Goal: Communication & Community: Answer question/provide support

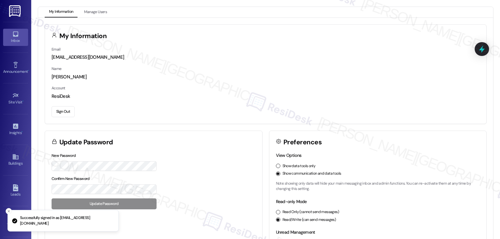
click at [17, 45] on link "Inbox" at bounding box center [15, 37] width 25 height 17
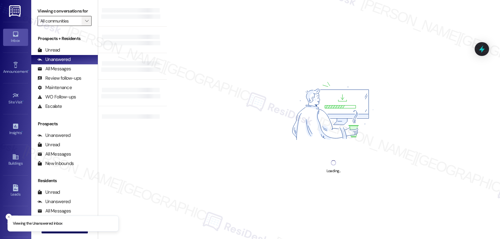
click at [85, 23] on icon "" at bounding box center [86, 20] width 3 height 5
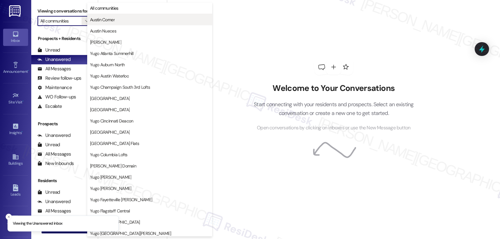
click at [111, 20] on span "Austin Corner" at bounding box center [102, 20] width 25 height 6
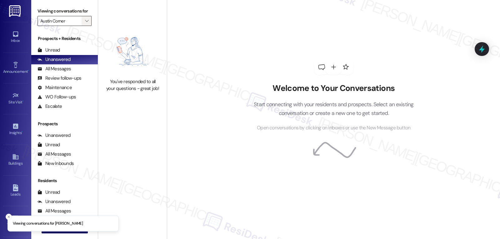
click at [85, 23] on icon "" at bounding box center [86, 20] width 3 height 5
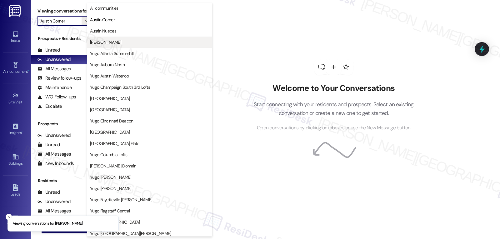
click at [101, 42] on span "Austin Rio" at bounding box center [105, 42] width 31 height 6
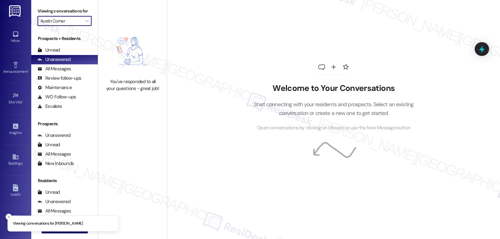
type input "Austin Rio"
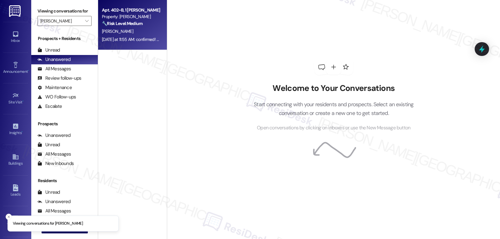
click at [125, 33] on div "S. Mital" at bounding box center [130, 32] width 59 height 8
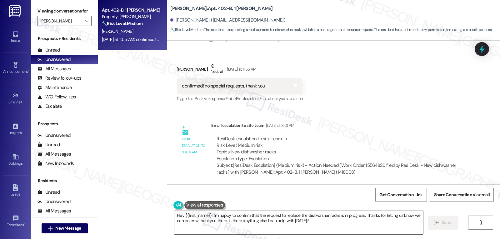
scroll to position [625, 0]
click at [177, 67] on div "Shiv Mital Neutral Yesterday at 11:55 AM" at bounding box center [240, 69] width 126 height 15
copy div "Shiv"
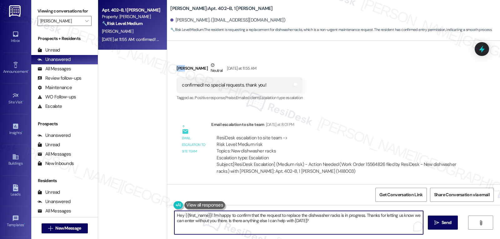
click at [235, 212] on textarea "Hey {{first_name}}! I'm happy to confirm that the request to replace the dishwa…" at bounding box center [299, 222] width 249 height 23
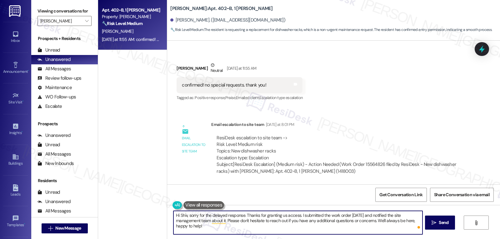
click at [288, 231] on textarea "Hi Shiv, sorry for the delayed response. Thanks for granting us access. I submi…" at bounding box center [298, 222] width 249 height 23
type textarea "Hi Shiv, sorry for the delayed response. Thanks for granting us access. I submi…"
click at [433, 223] on icon "" at bounding box center [434, 222] width 5 height 5
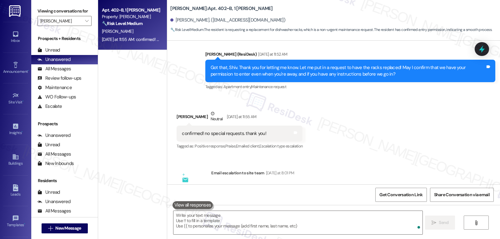
scroll to position [548, 0]
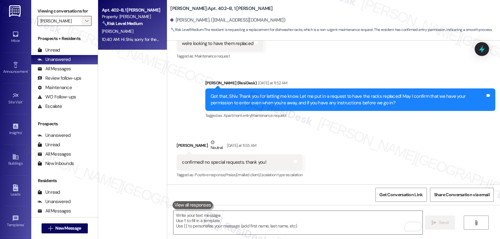
click at [84, 25] on span "" at bounding box center [87, 21] width 6 height 10
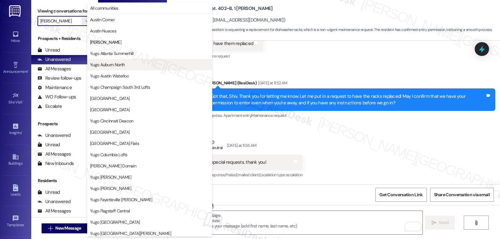
click at [103, 61] on button "Yugo Auburn North" at bounding box center [149, 64] width 125 height 11
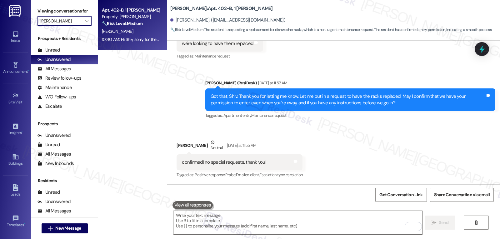
type input "Yugo Auburn North"
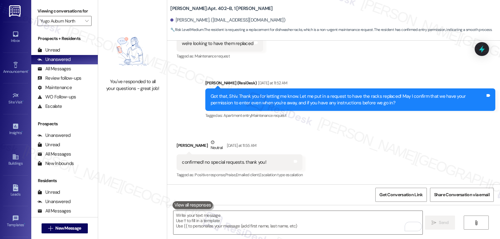
click at [313, 67] on div "Sent via SMS Sarah (ResiDesk) Yesterday at 11:52 AM Got that, Shiv. Thank you f…" at bounding box center [333, 95] width 333 height 59
click at [481, 49] on icon at bounding box center [482, 49] width 8 height 10
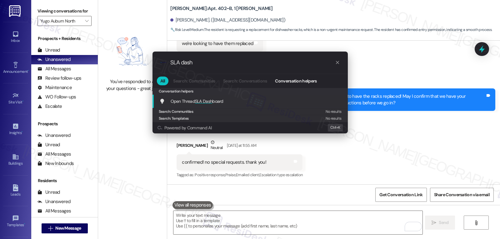
type input "SLA dash"
click at [200, 104] on span "SLA Dash" at bounding box center [203, 102] width 17 height 6
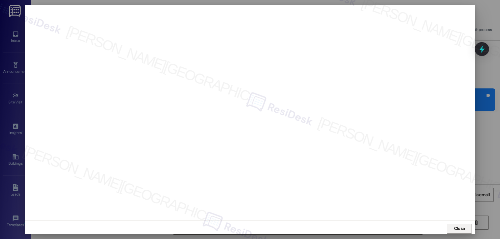
click at [452, 229] on button "Close" at bounding box center [459, 229] width 25 height 10
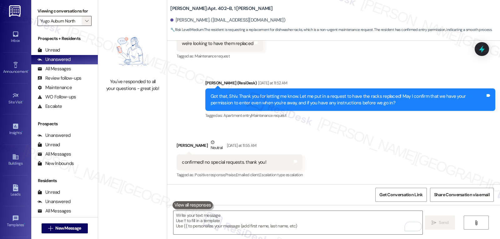
click at [87, 26] on button "" at bounding box center [87, 21] width 10 height 10
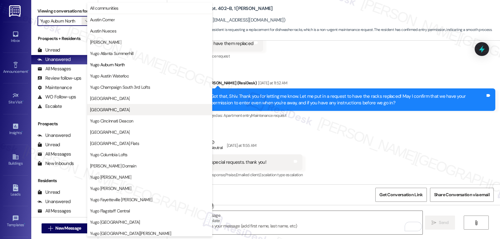
click at [120, 110] on span "Yugo Charlotte College Downs" at bounding box center [110, 110] width 40 height 6
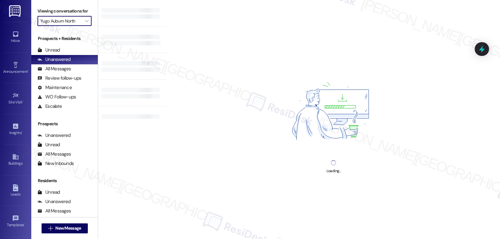
type input "Yugo Charlotte College Downs"
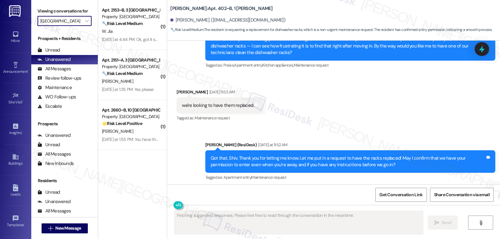
scroll to position [548, 0]
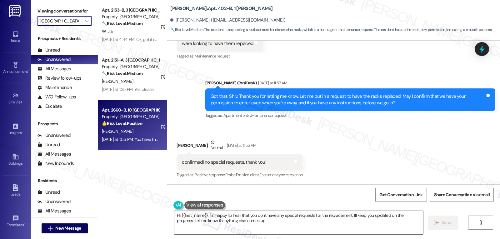
type textarea "Hi {{first_name}}, I'm happy to hear that you don't have any special requests f…"
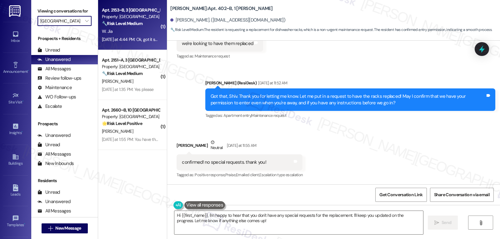
click at [133, 34] on div "W. Jia" at bounding box center [130, 32] width 59 height 8
type textarea "Fetching suggested responses. Please feel free to read through the conversation…"
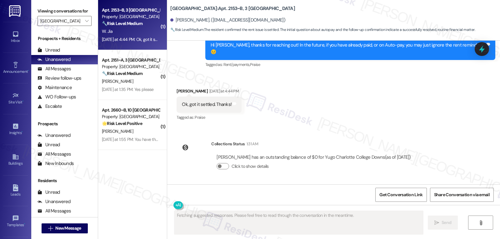
scroll to position [187, 0]
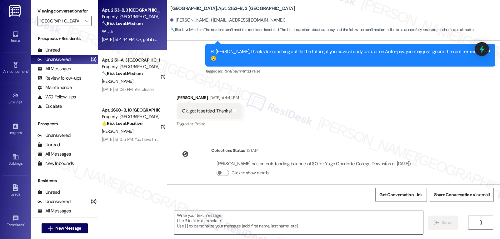
click at [341, 113] on div "Received via SMS Wenbo Jia Yesterday at 4:44 PM Ok, got it settled. Thanks! Tag…" at bounding box center [333, 106] width 333 height 53
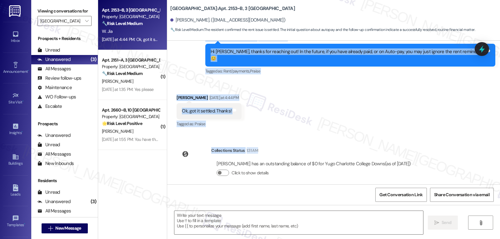
drag, startPoint x: 223, startPoint y: 99, endPoint x: 414, endPoint y: 156, distance: 199.4
click at [414, 156] on div "WO Lease started Aug 17, 2025 at 8:00 PM Show details Survey, sent via SMS Resi…" at bounding box center [333, 113] width 333 height 144
copy div "Sarah (ResiDesk) Yesterday at 12:41 PM Hi Wenbo, thanks for reaching out! In th…"
click at [209, 225] on textarea at bounding box center [299, 222] width 249 height 23
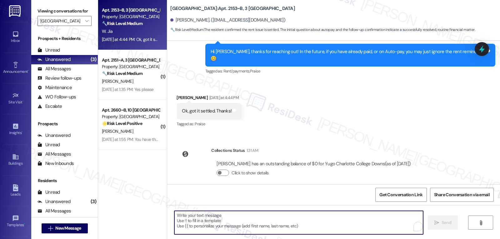
paste textarea "Awesome, Wenbo — glad to hear everything’s all set! Let us know if you need any…"
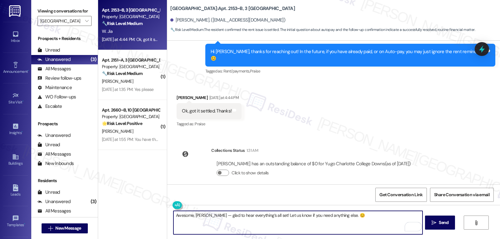
click at [207, 218] on textarea "Awesome, Wenbo — glad to hear everything’s all set! Let us know if you need any…" at bounding box center [298, 222] width 249 height 23
click at [371, 218] on textarea "Awesome, Wenbo. Glad to hear everything’s all set! Let us know if you need anyt…" at bounding box center [298, 222] width 249 height 23
type textarea "Awesome, Wenbo. Glad to hear everything’s all set! Let us know if you need anyt…"
click at [442, 225] on span "Send" at bounding box center [444, 223] width 10 height 7
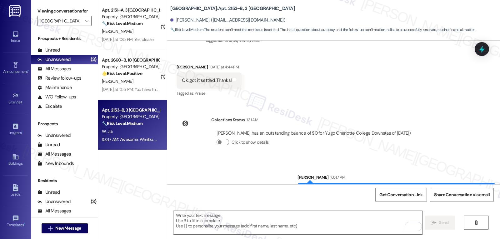
scroll to position [231, 0]
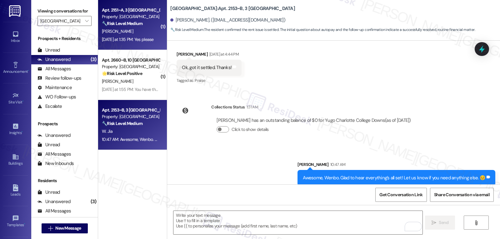
click at [117, 25] on strong "🔧 Risk Level: Medium" at bounding box center [122, 24] width 41 height 6
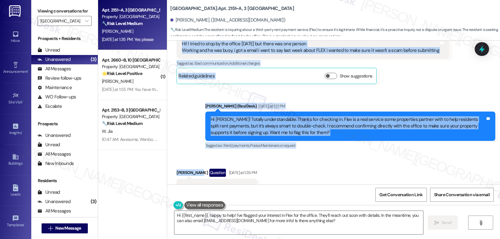
scroll to position [150, 0]
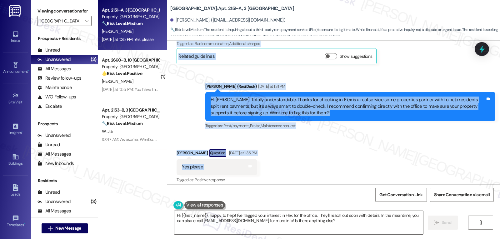
drag, startPoint x: 169, startPoint y: 135, endPoint x: 246, endPoint y: 163, distance: 82.3
click at [246, 163] on div "Lease started Aug 14, 2025 at 8:00 PM Survey, sent via SMS Residesk Automated S…" at bounding box center [333, 113] width 333 height 144
copy div "Brianna Owens Question Sep 03, 2025 at 1:08 PM Hi! I tried to stop by the offic…"
click at [313, 222] on textarea "Hi {{first_name}}, happy to help! I've flagged your interest in Flex for the of…" at bounding box center [299, 222] width 249 height 23
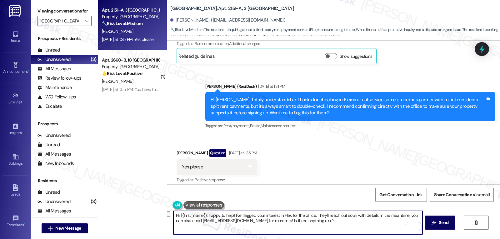
drag, startPoint x: 313, startPoint y: 215, endPoint x: 374, endPoint y: 216, distance: 61.0
click at [374, 216] on textarea "Hi {{first_name}}, happy to help! I've flagged your interest in Flex for the of…" at bounding box center [298, 222] width 249 height 23
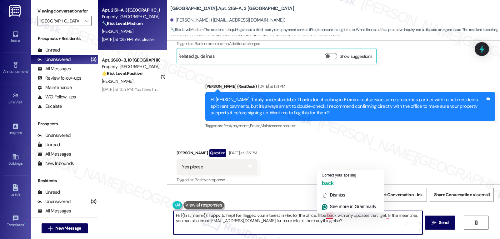
click at [336, 226] on textarea "Hi {{first_name}}, happy to help! I've flagged your interest in Flex for the of…" at bounding box center [298, 222] width 249 height 23
drag, startPoint x: 264, startPoint y: 220, endPoint x: 355, endPoint y: 227, distance: 91.3
click at [355, 227] on textarea "Hi {{first_name}}, happy to help! I've flagged your interest in Flex for the of…" at bounding box center [298, 222] width 249 height 23
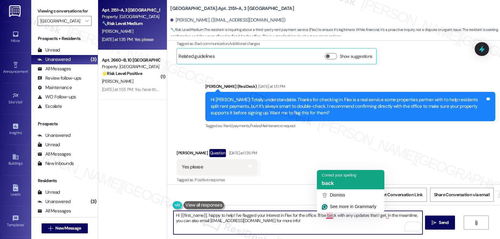
click at [331, 183] on span "back" at bounding box center [328, 183] width 12 height 6
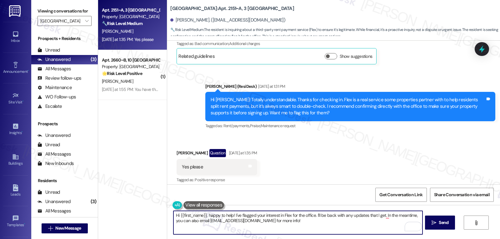
click at [340, 219] on textarea "Hi {{first_name}}, happy to help! I've flagged your interest in Flex for the of…" at bounding box center [298, 222] width 249 height 23
click at [305, 232] on textarea "Hi {{first_name}}, happy to help! I've flagged your interest in Flex for the of…" at bounding box center [298, 222] width 249 height 23
type textarea "Hi {{first_name}}, happy to help! I've flagged your interest in Flex for the of…"
click at [432, 224] on icon "" at bounding box center [434, 222] width 5 height 5
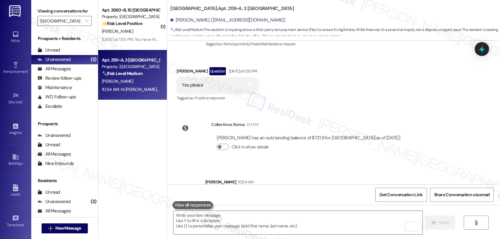
scroll to position [263, 0]
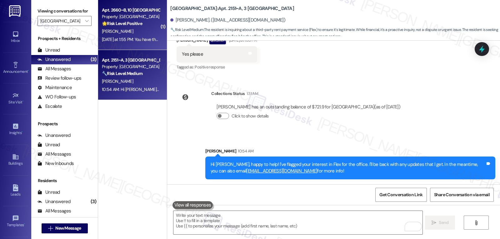
click at [140, 37] on div "Yesterday at 1:55 PM: You have the best day my friend! Yesterday at 1:55 PM: Yo…" at bounding box center [148, 40] width 93 height 6
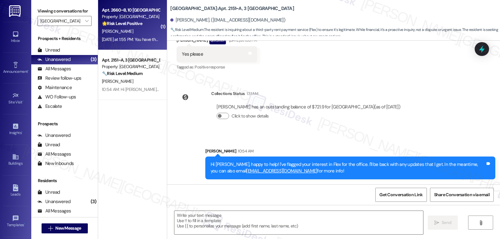
type textarea "Fetching suggested responses. Please feel free to read through the conversation…"
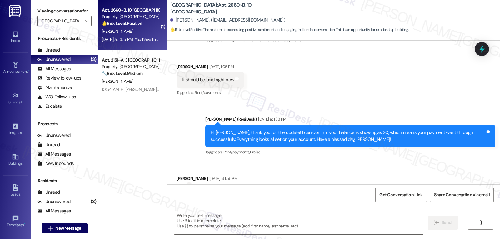
type textarea "Fetching suggested responses. Please feel free to read through the conversation…"
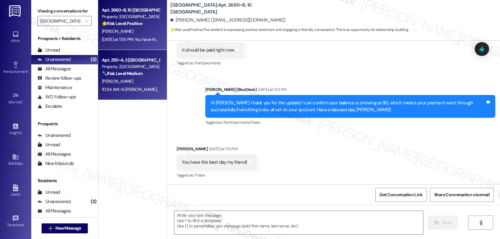
click at [134, 87] on div "10:54 AM: Hi Brianna, happy to help! I've flagged your interest in Flex for the…" at bounding box center [298, 90] width 392 height 6
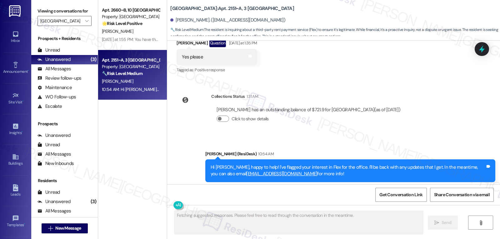
scroll to position [272, 0]
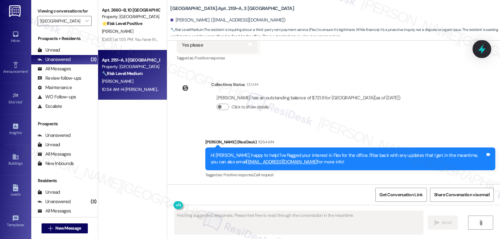
click at [484, 50] on icon at bounding box center [482, 49] width 8 height 10
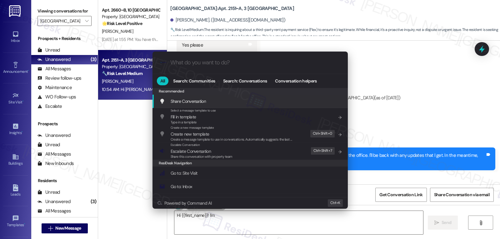
type textarea "Hi {{first_name}}! I'm"
type input "e"
type textarea "Hi {{first_name}}! I'm happy"
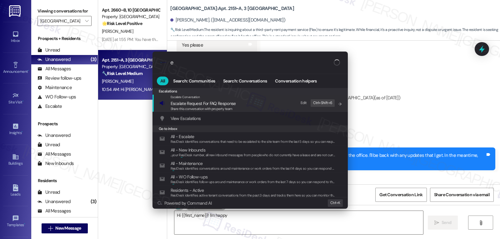
type input "es"
type textarea "Hi {{first_name}}! I'm happy to"
type input "esc"
type textarea "Hi {{first_name}}! I'm happy to confirm"
type input "esca"
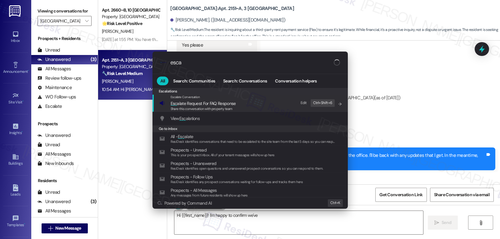
type textarea "Hi {{first_name}}! I'm happy to confirm we've partnered"
type input "escal"
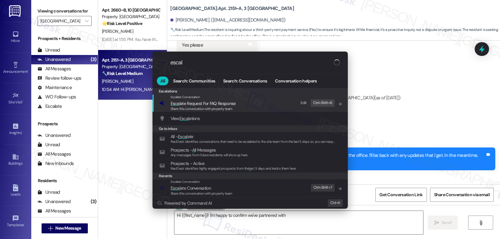
type textarea "Hi {{first_name}}! I'm happy to confirm we've partnered with"
type input "escala"
type textarea "Hi {{first_name}}! I'm happy to confirm we've partnered with Flex"
type input "escalat"
type textarea "Hi {{first_name}}! I'm happy to confirm we've partnered with Flex, which"
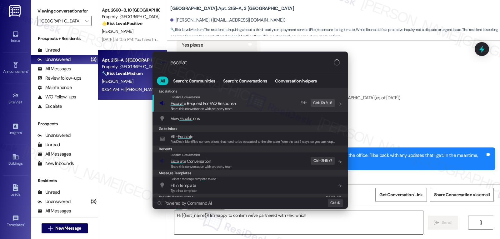
type input "escalate"
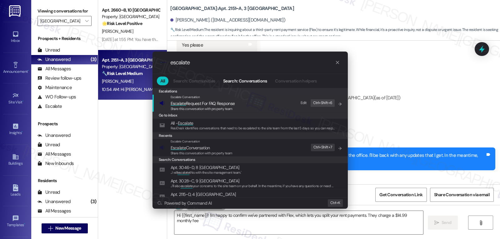
type textarea "Hi {{first_name}}! I'm happy to confirm we've partnered with Flex, which lets y…"
type input "escalate"
type textarea "Hi {{first_name}}! I'm happy to confirm we've partnered with Flex, which lets y…"
click at [197, 149] on span "Escalate Conversation" at bounding box center [190, 148] width 39 height 6
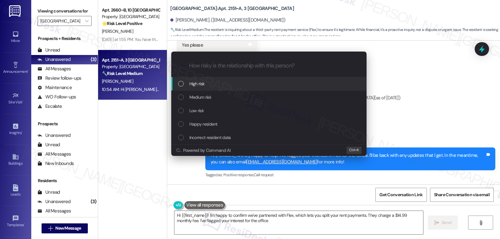
type textarea "Hi {{first_name}}! I'm happy to confirm we've partnered with Flex, which lets y…"
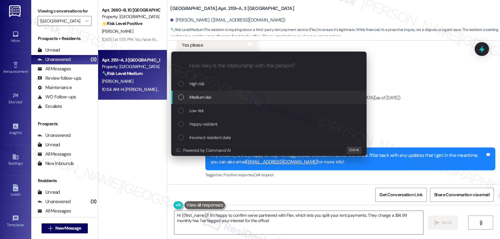
click at [216, 95] on div "Medium risk" at bounding box center [269, 97] width 183 height 7
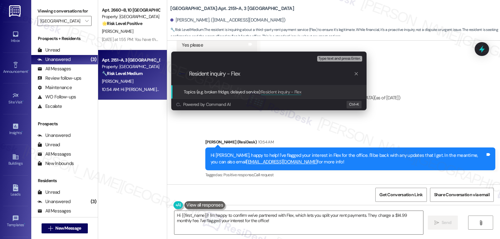
type input "Resident inquiry - Flex"
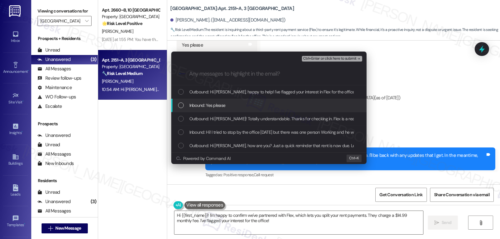
click at [217, 106] on span "Inbound: Yes please" at bounding box center [208, 105] width 36 height 7
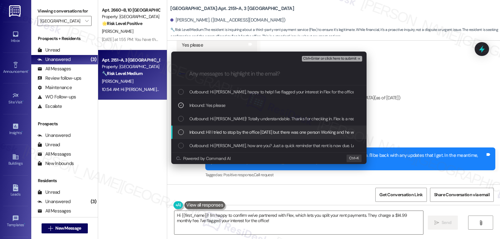
click at [213, 131] on span "Inbound: Hi! I tried to stop by the office yesterday but there was one person W…" at bounding box center [375, 132] width 370 height 7
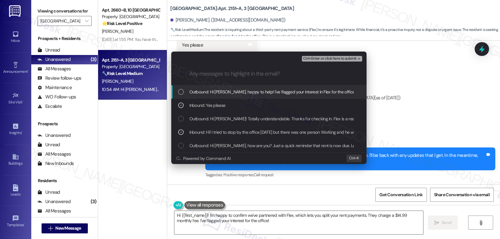
click at [342, 58] on span "Ctrl+Enter or click here to submit" at bounding box center [329, 59] width 53 height 4
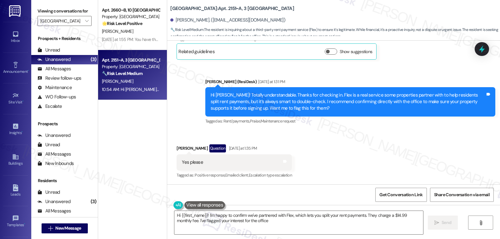
type textarea "Hi {{first_name}}! I'm happy to confirm we've partnered with Flex, which lets y…"
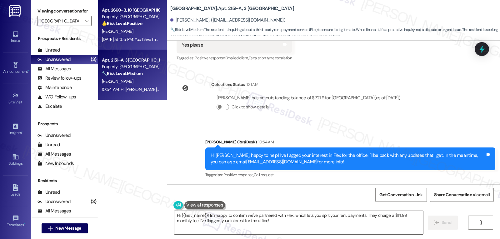
click at [116, 37] on div "Yesterday at 1:55 PM: You have the best day my friend! Yesterday at 1:55 PM: Yo…" at bounding box center [148, 40] width 93 height 6
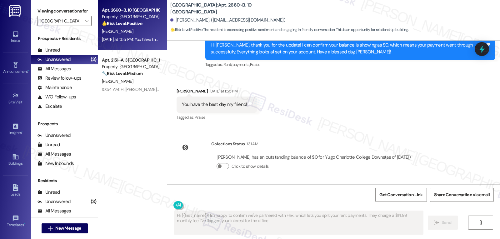
type textarea "Hi {{first_name}}! I'm happy to confirm we've partnered with Flex, which lets y…"
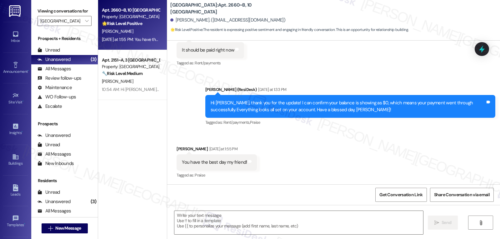
scroll to position [193, 0]
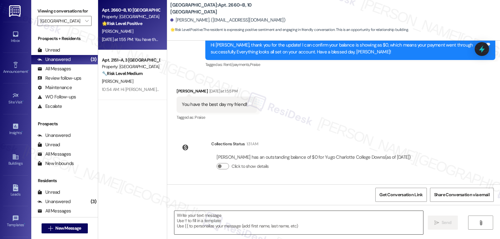
click at [203, 227] on textarea at bounding box center [299, 222] width 249 height 23
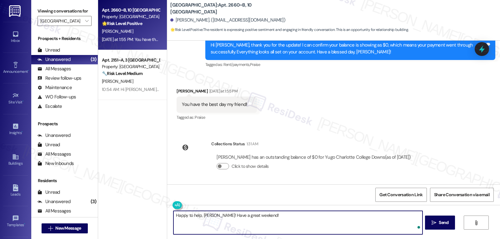
type textarea "Happy to help, Julian! Have a great weekend!"
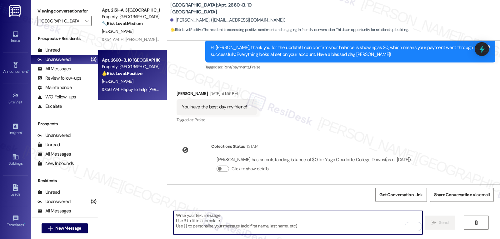
scroll to position [236, 0]
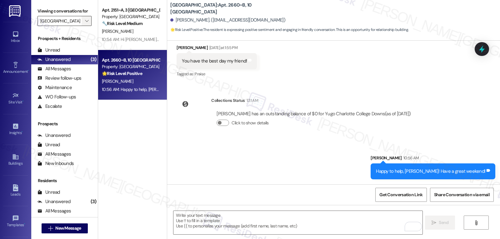
click at [85, 25] on button "" at bounding box center [87, 21] width 10 height 10
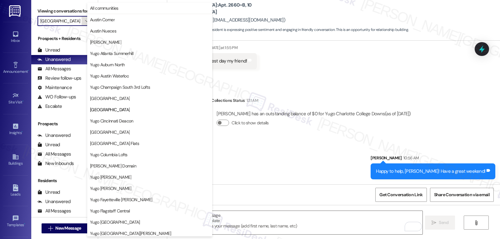
scroll to position [102, 0]
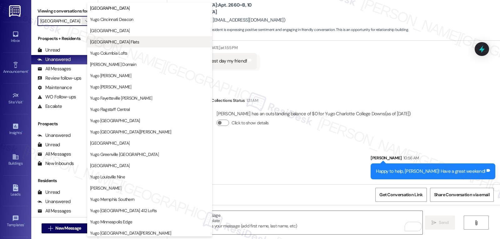
click at [124, 43] on span "Yugo Columbia District Flats" at bounding box center [114, 42] width 49 height 6
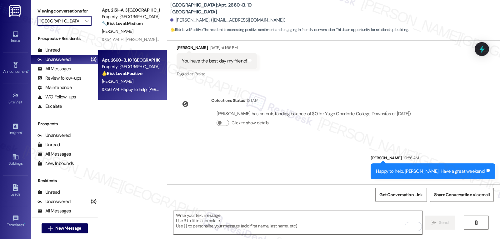
type input "Yugo Columbia District Flats"
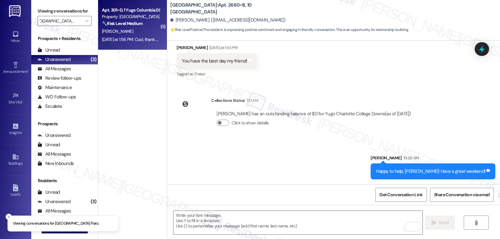
click at [138, 40] on div "Yesterday at 1:56 PM: Cool, thank you! Yesterday at 1:56 PM: Cool, thank you!" at bounding box center [133, 40] width 62 height 6
type textarea "Fetching suggested responses. Please feel free to read through the conversation…"
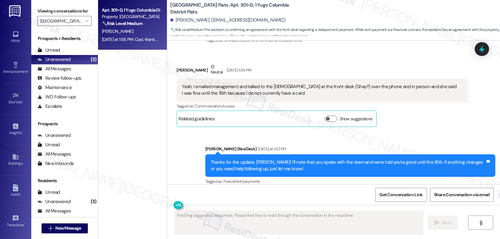
scroll to position [1490, 0]
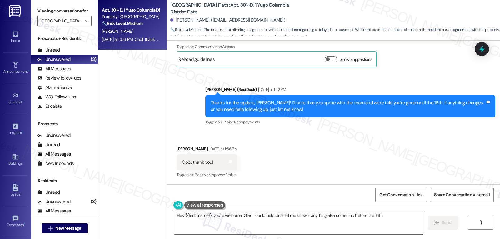
type textarea "Hey {{first_name}}, you're welcome! Glad I could help. Just let me know if anyt…"
click at [238, 220] on textarea "Hey {{first_name}}, you're welcome! Glad I could help. Just let me know if anyt…" at bounding box center [299, 222] width 249 height 23
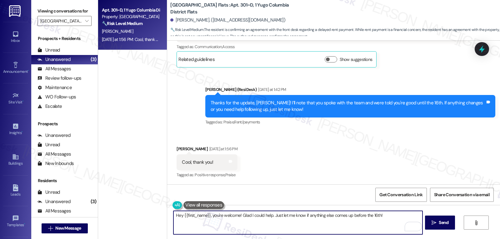
click at [386, 216] on textarea "Hey {{first_name}}, you're welcome! Glad I could help. Just let me know if anyt…" at bounding box center [298, 222] width 249 height 23
click at [440, 224] on span "Send" at bounding box center [444, 223] width 10 height 7
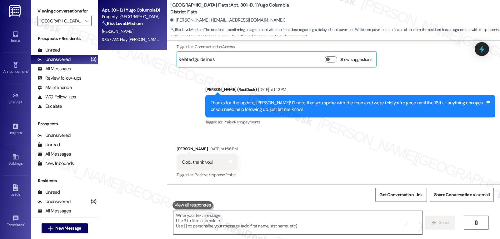
scroll to position [1591, 0]
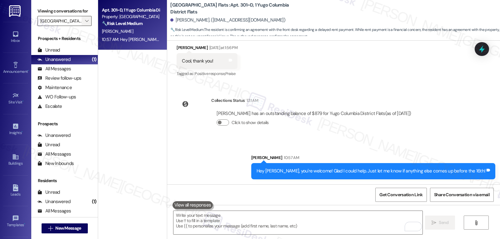
click at [84, 26] on span "" at bounding box center [87, 21] width 6 height 10
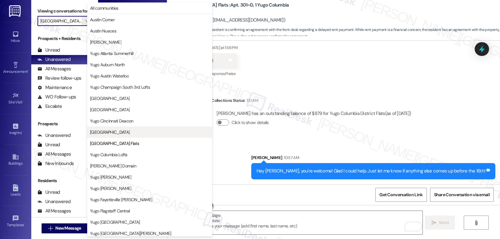
scroll to position [102, 0]
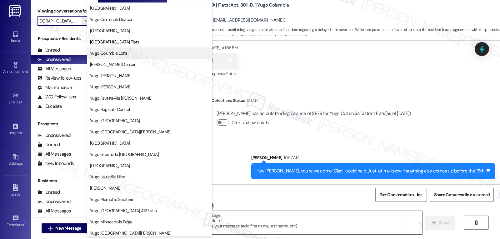
click at [115, 58] on button "Yugo Columbia Lofts" at bounding box center [149, 53] width 125 height 11
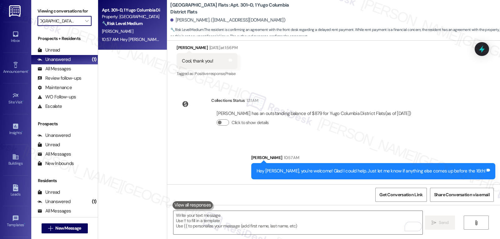
type input "Yugo Columbia Lofts"
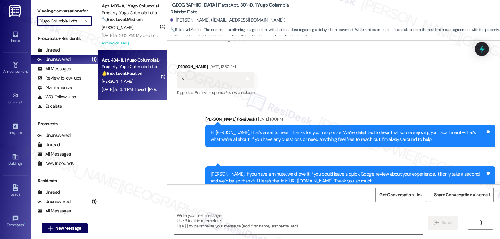
type textarea "Fetching suggested responses. Please feel free to read through the conversation…"
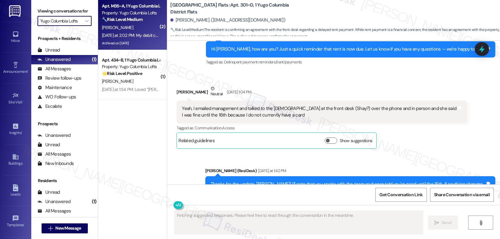
scroll to position [1490, 0]
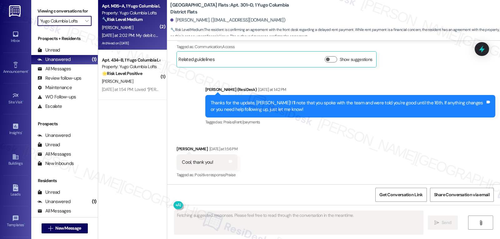
click at [137, 35] on div "Yesterday at 2:02 PM: My debit card Yesterday at 2:02 PM: My debit card" at bounding box center [132, 36] width 60 height 6
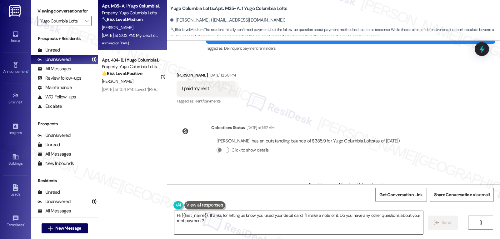
scroll to position [2459, 0]
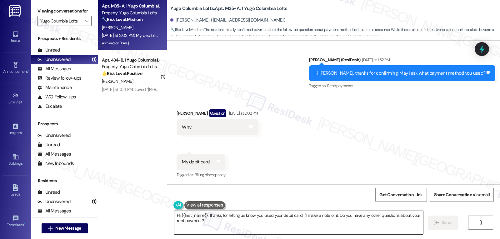
click at [229, 225] on textarea "Hi {{first_name}}, thanks for letting us know you used your debit card. I'll ma…" at bounding box center [299, 222] width 249 height 23
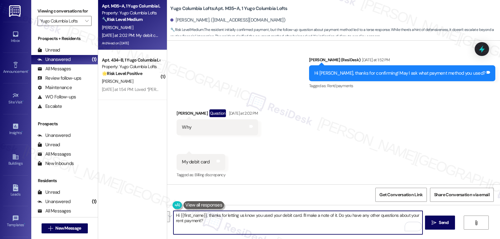
drag, startPoint x: 223, startPoint y: 225, endPoint x: 154, endPoint y: 194, distance: 75.3
click at [154, 194] on div "Apt. M35~A, 1 Yugo Columbia Lofts Property: Yugo Columbia Lofts 🔧 Risk Level: M…" at bounding box center [299, 119] width 402 height 239
click at [259, 234] on textarea "Hi {{first_name}}, thanks for letting us know you used your debit card. I'll ma…" at bounding box center [298, 222] width 249 height 23
drag, startPoint x: 298, startPoint y: 216, endPoint x: 347, endPoint y: 254, distance: 62.2
click at [347, 239] on html "Inbox Go to Inbox Announcement • Send A Text Announcement Site Visit • Go to Si…" at bounding box center [250, 119] width 500 height 239
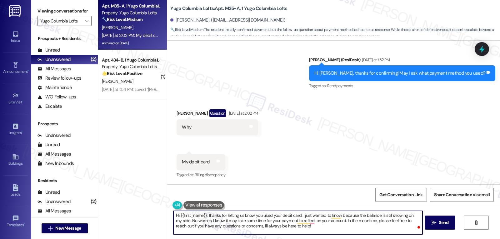
type textarea "Hi {{first_name}}, thanks for letting us know you used your debit card. I just …"
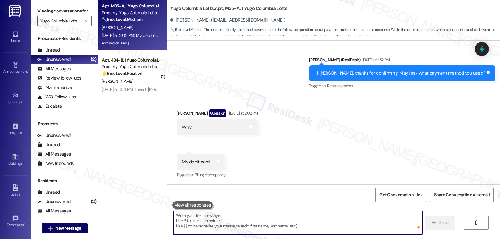
scroll to position [2459, 0]
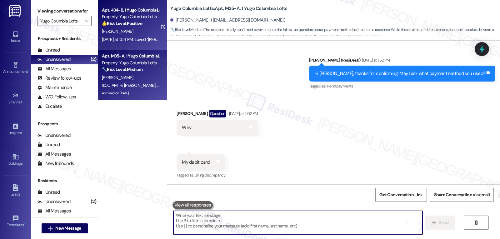
click at [143, 30] on div "D. Cabaup" at bounding box center [130, 32] width 59 height 8
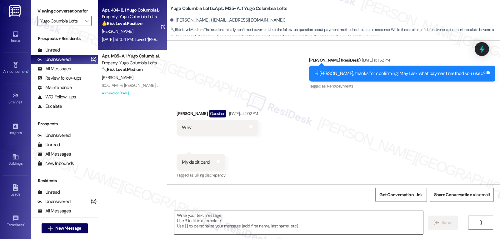
type textarea "Fetching suggested responses. Please feel free to read through the conversation…"
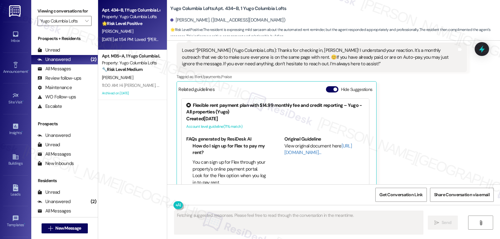
scroll to position [619, 0]
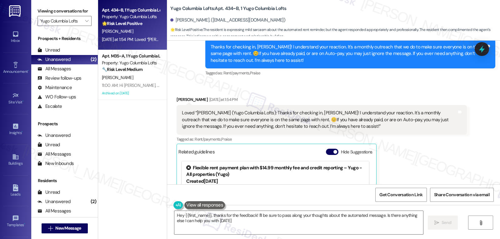
type textarea "Hey {{first_name}}, thanks for the feedback! I'll be sure to pass along your th…"
click at [484, 45] on icon at bounding box center [482, 49] width 11 height 11
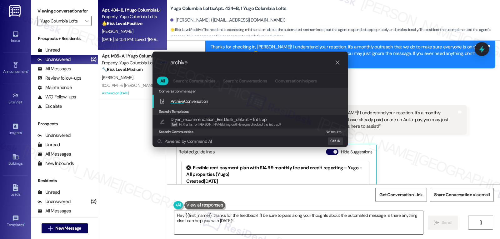
type input "archive"
click at [190, 103] on span "Archive Conversation" at bounding box center [190, 102] width 38 height 6
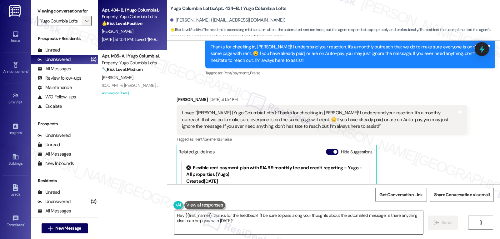
click at [85, 23] on icon "" at bounding box center [86, 20] width 3 height 5
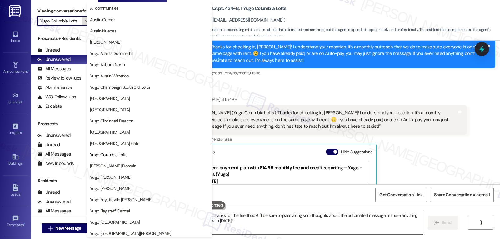
scroll to position [102, 0]
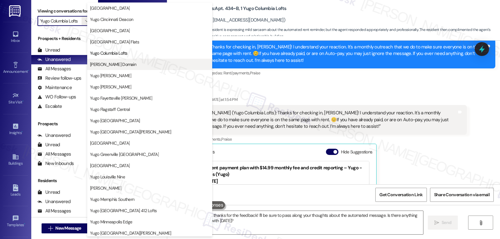
click at [129, 66] on span "Yugo Corvallis Domain" at bounding box center [113, 64] width 46 height 6
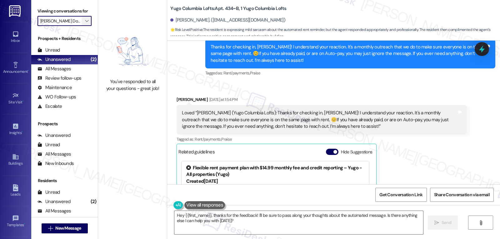
click at [84, 26] on span "" at bounding box center [87, 21] width 6 height 10
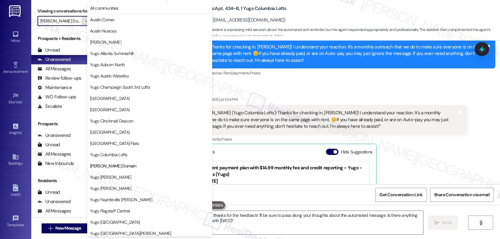
scroll to position [102, 0]
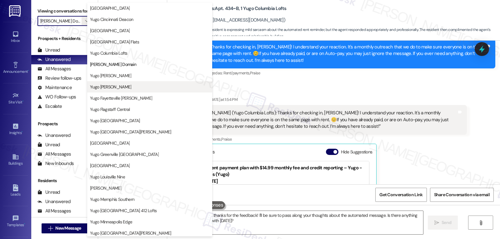
click at [116, 91] on button "Yugo Eugene Skybox" at bounding box center [149, 86] width 125 height 11
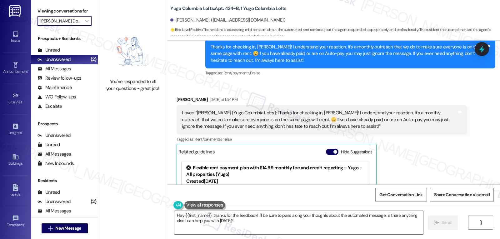
type input "Yugo Eugene Skybox"
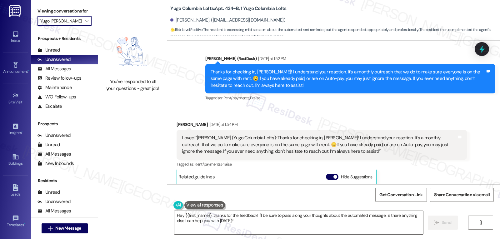
scroll to position [620, 0]
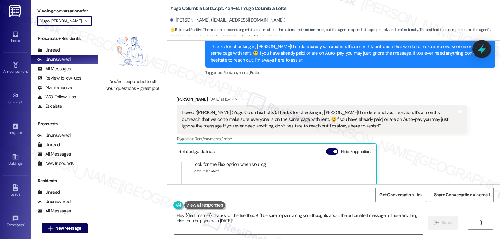
click at [484, 49] on icon at bounding box center [482, 49] width 8 height 10
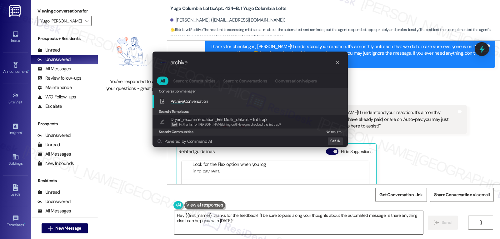
type input "archive"
click at [203, 99] on span "Archive Conversation" at bounding box center [190, 102] width 38 height 6
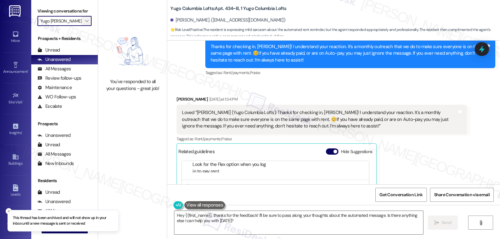
click at [84, 24] on span "" at bounding box center [87, 21] width 6 height 10
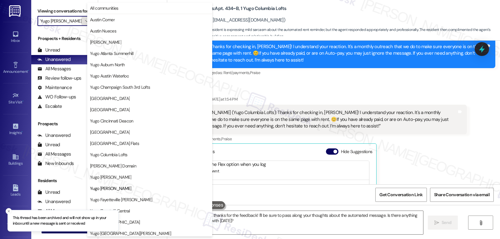
scroll to position [102, 0]
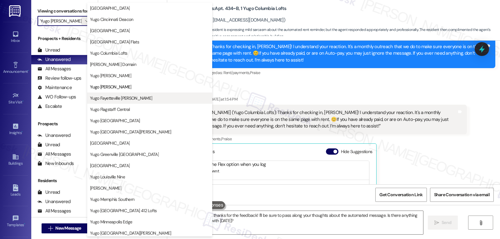
click at [121, 100] on span "Yugo Fayetteville Dickson" at bounding box center [121, 98] width 62 height 6
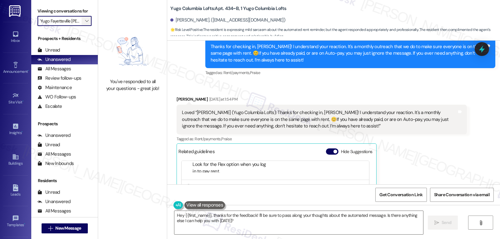
click at [85, 23] on icon "" at bounding box center [86, 20] width 3 height 5
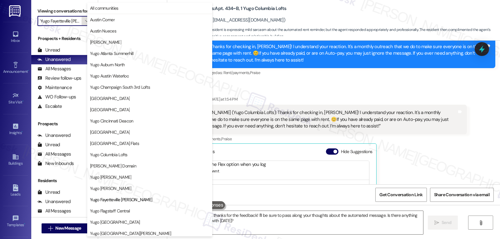
scroll to position [102, 0]
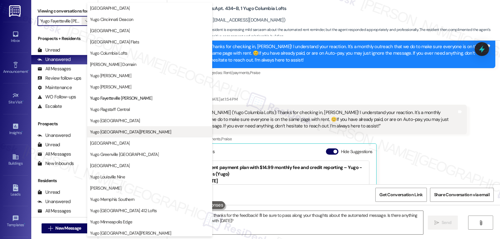
click at [117, 131] on span "Yugo Fort Collins Grove" at bounding box center [130, 132] width 81 height 6
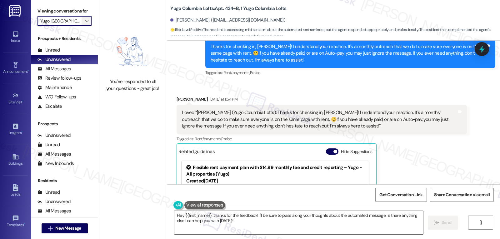
click at [84, 26] on span "" at bounding box center [87, 21] width 6 height 10
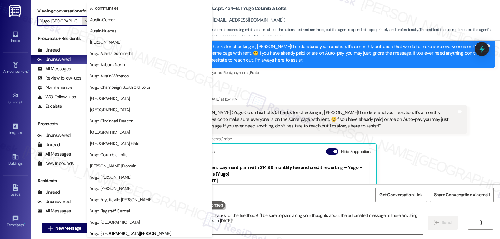
scroll to position [214, 0]
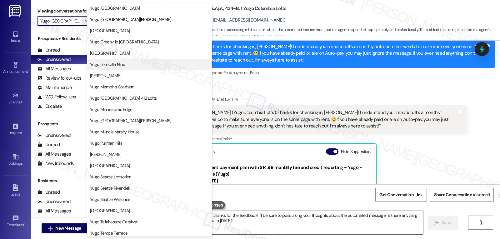
click at [116, 63] on span "Yugo Louisville Nine" at bounding box center [107, 64] width 35 height 6
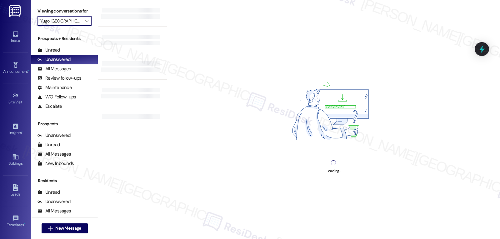
type input "Yugo Louisville Nine"
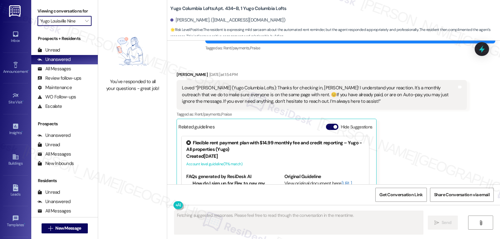
scroll to position [682, 0]
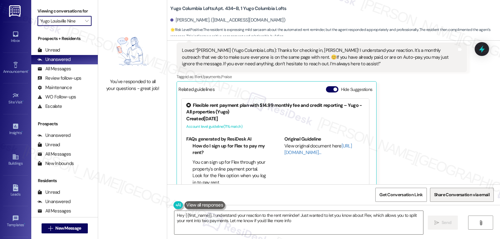
type textarea "Hey {{first_name}}, I understand your reaction to the rent reminder! Just wante…"
click at [85, 23] on icon "" at bounding box center [86, 20] width 3 height 5
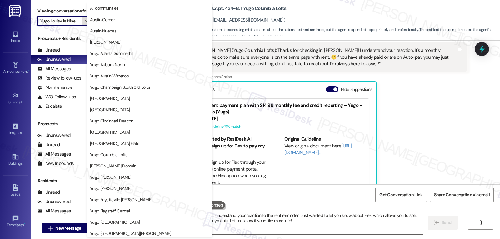
scroll to position [214, 0]
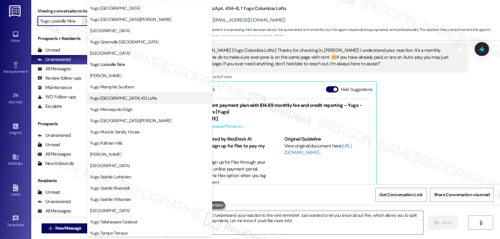
click at [124, 99] on span "Yugo Minneapolis 412 Lofts" at bounding box center [123, 98] width 67 height 6
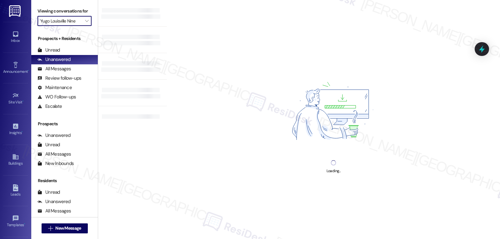
type input "Yugo Minneapolis 412 Lofts"
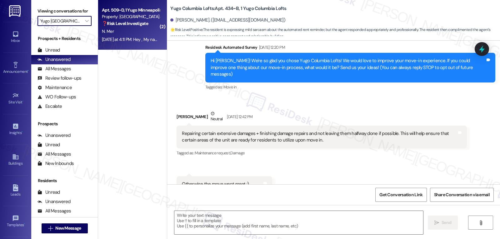
click at [130, 40] on div "Yesterday at 4:11 PM: Hey , My name is Nilay and i was a former resident of Apt…" at bounding box center [273, 40] width 343 height 6
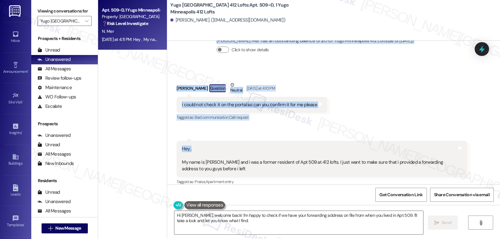
scroll to position [1071, 0]
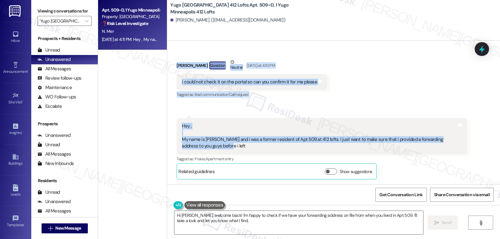
drag, startPoint x: 199, startPoint y: 71, endPoint x: 251, endPoint y: 145, distance: 90.5
click at [251, 145] on div "Lease started Aug 28, 2024 at 8:00 PM Survey, sent via SMS Residesk Automated S…" at bounding box center [333, 113] width 333 height 144
click at [322, 90] on div "Received via SMS Nilay Singh Mer Question Neutral Yesterday at 4:10 PM i could …" at bounding box center [252, 79] width 160 height 50
drag, startPoint x: 170, startPoint y: 65, endPoint x: 307, endPoint y: 153, distance: 162.7
click at [307, 153] on div "Received via SMS Nilay Singh Mer Question Neutral Yesterday at 4:10 PM i could …" at bounding box center [333, 114] width 333 height 139
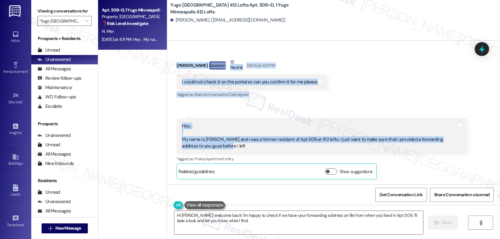
click at [399, 94] on div "Received via SMS Nilay Singh Mer Question Neutral Yesterday at 4:10 PM i could …" at bounding box center [333, 114] width 333 height 139
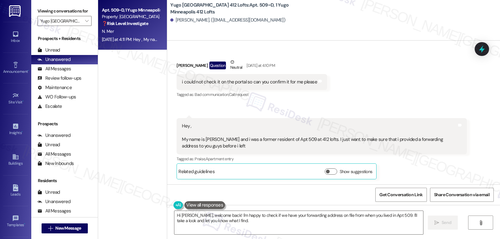
click at [203, 141] on div "Hey , My name is Nilay and i was a former resident of Apt 509 at 412 lofts. I j…" at bounding box center [319, 136] width 275 height 27
copy div "Nilay"
click at [243, 222] on textarea "Hi Nilay, welcome back! I'm happy to check if we have your forwarding address o…" at bounding box center [299, 222] width 249 height 23
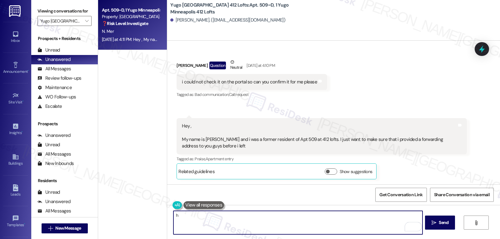
click at [245, 219] on textarea "h" at bounding box center [298, 222] width 249 height 23
type textarea "Hi"
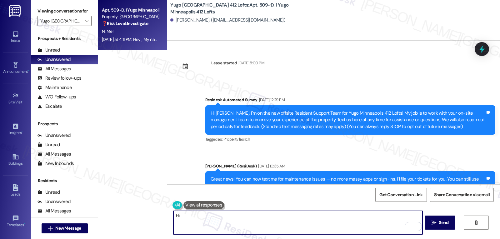
scroll to position [1071, 0]
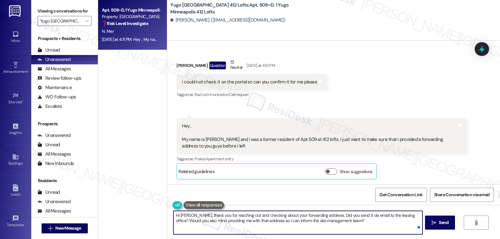
type textarea "Hi [PERSON_NAME], thank you for reaching out and checking about your forwarding…"
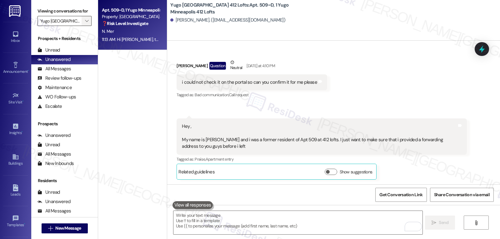
click at [85, 23] on icon "" at bounding box center [86, 20] width 3 height 5
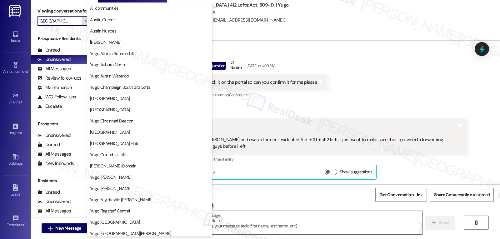
scroll to position [214, 0]
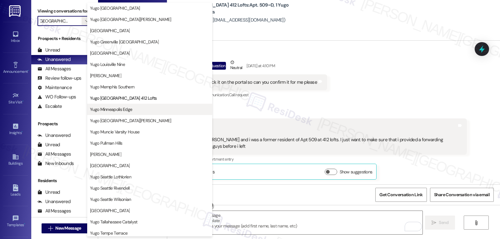
click at [131, 110] on span "Yugo Minneapolis Edge" at bounding box center [111, 109] width 42 height 6
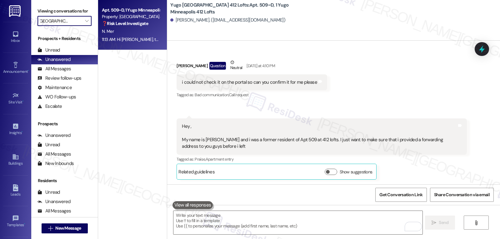
type input "Yugo Minneapolis Edge"
click at [122, 26] on strong "⚠️ Risk Level: High" at bounding box center [119, 24] width 34 height 6
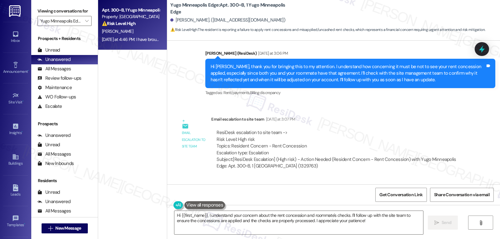
scroll to position [4956, 0]
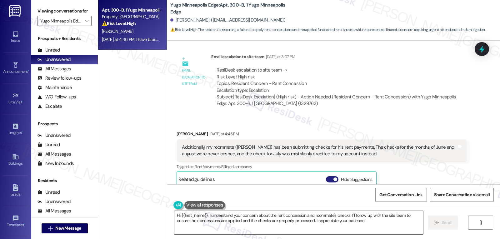
click at [328, 176] on button "Hide Suggestions" at bounding box center [332, 179] width 13 height 6
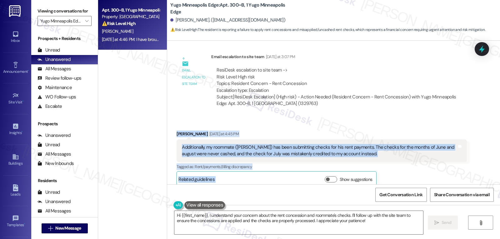
scroll to position [5018, 0]
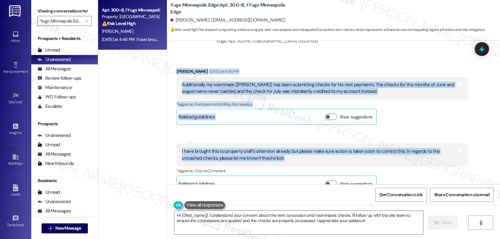
drag, startPoint x: 170, startPoint y: 94, endPoint x: 308, endPoint y: 120, distance: 139.8
click at [308, 120] on div "Received via SMS Jinxin Mao Yesterday at 4:45 PM Additionally, my roommate (Leo…" at bounding box center [333, 125] width 333 height 142
copy div "Jinxin Mao Yesterday at 4:45 PM Additionally, my roommate (Leonardo Cozzens) ha…"
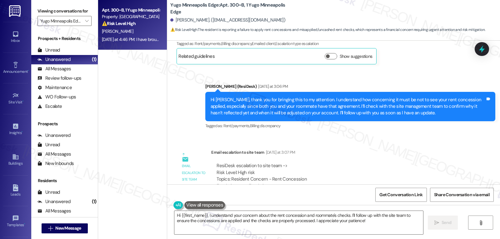
scroll to position [5048, 0]
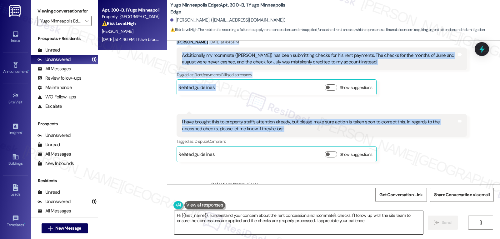
click at [301, 229] on textarea "Hi {{first_name}}, I understand your concern about the rent concession and room…" at bounding box center [299, 222] width 249 height 23
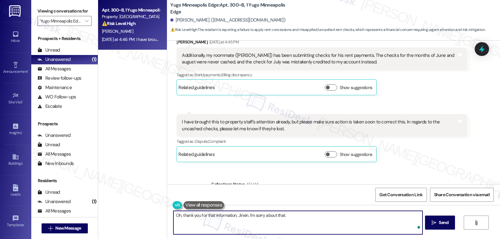
paste textarea "Just to clarify so I can share the full details with the site team: do you happ…"
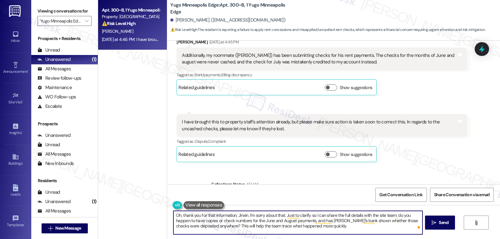
click at [222, 226] on textarea "Oh, thank you for that information, Jinxin. I'm sorry about that. Just to clari…" at bounding box center [298, 222] width 249 height 23
type textarea "Oh, thank you for that information, Jinxin. I'm sorry about that. Just to clari…"
click at [440, 218] on button " Send" at bounding box center [440, 223] width 30 height 14
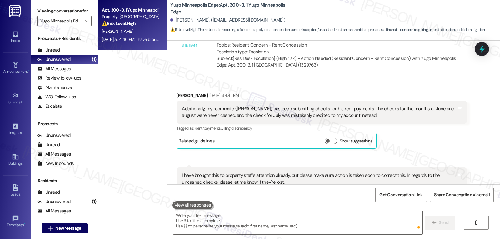
scroll to position [4990, 0]
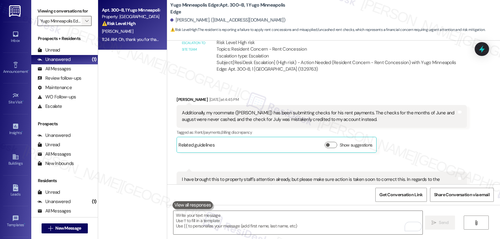
click at [84, 23] on span "" at bounding box center [87, 21] width 6 height 10
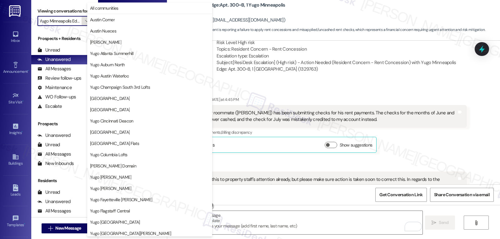
scroll to position [214, 0]
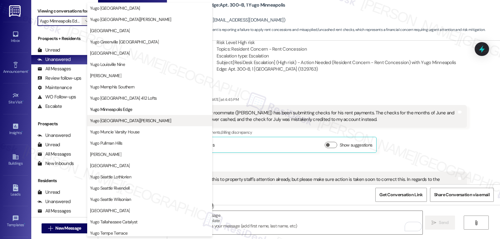
click at [127, 120] on span "Yugo Minneapolis Sydney Hall" at bounding box center [130, 121] width 81 height 6
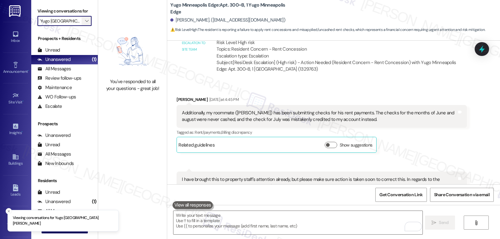
click at [85, 23] on icon "" at bounding box center [86, 20] width 3 height 5
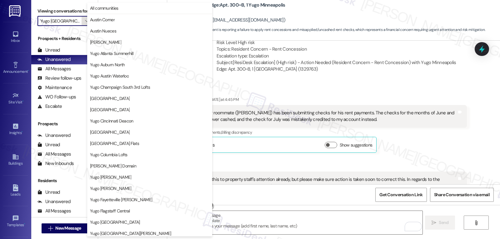
scroll to position [261, 0]
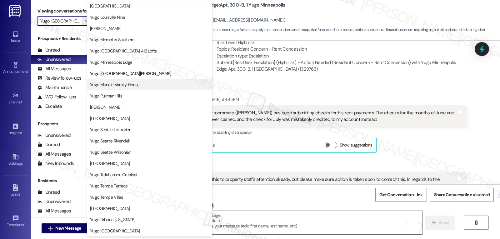
click at [109, 87] on span "Yugo Muncie Varsity House" at bounding box center [115, 85] width 50 height 6
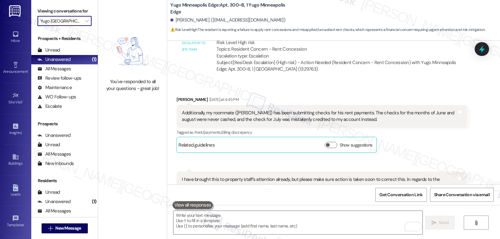
type input "Yugo Muncie Varsity House"
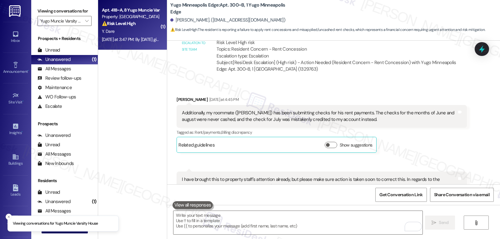
click at [134, 30] on div "Y. Dare" at bounding box center [130, 32] width 59 height 8
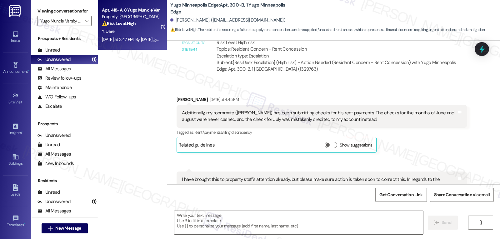
type textarea "Fetching suggested responses. Please feel free to read through the conversation…"
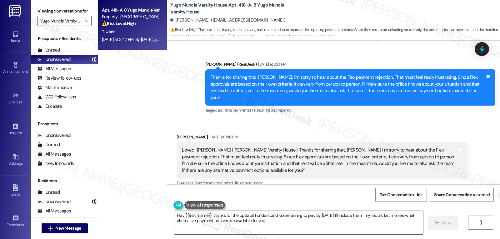
scroll to position [459, 0]
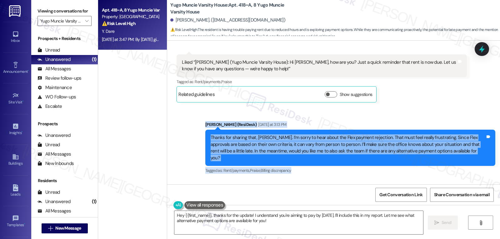
drag, startPoint x: 201, startPoint y: 117, endPoint x: 453, endPoint y: 154, distance: 254.4
click at [453, 154] on div "Sarah (ResiDesk) Yesterday at 3:13 PM Thanks for sharing that, Yohannes. I’m so…" at bounding box center [350, 148] width 290 height 54
copy div "Sarah (ResiDesk) Yesterday at 3:13 PM Thanks for sharing that, Yohannes. I’m so…"
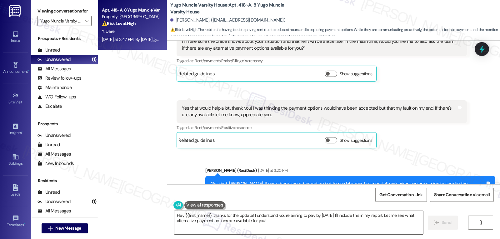
scroll to position [579, 0]
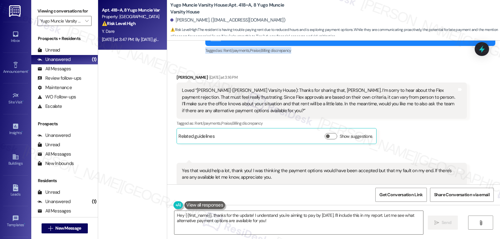
drag, startPoint x: 170, startPoint y: 64, endPoint x: 233, endPoint y: 62, distance: 62.6
click at [233, 69] on div "Received via SMS Yohannes Dare Yesterday at 3:16 PM Loved “Sarah (Yugo Muncie V…" at bounding box center [322, 108] width 300 height 79
click at [236, 74] on div "Yohannes Dare Yesterday at 3:16 PM" at bounding box center [322, 78] width 290 height 9
drag, startPoint x: 173, startPoint y: 61, endPoint x: 234, endPoint y: 63, distance: 60.7
click at [234, 74] on div "Yohannes Dare Yesterday at 3:16 PM" at bounding box center [322, 78] width 290 height 9
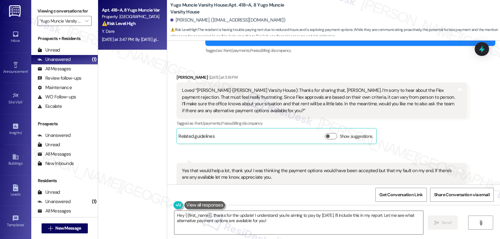
copy div "Yohannes Dare Yesterday at 3:16 PM"
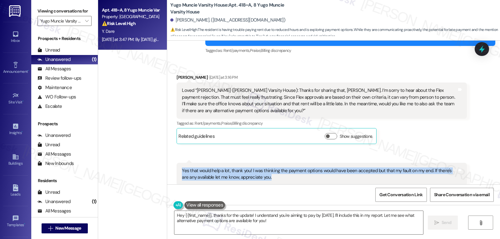
drag, startPoint x: 175, startPoint y: 157, endPoint x: 275, endPoint y: 164, distance: 100.0
click at [275, 164] on div "Yes that would help a lot, thank you! I was thinking the payment options would …" at bounding box center [322, 174] width 290 height 23
copy div "Yes that would help a lot, thank you! I was thinking the payment options would …"
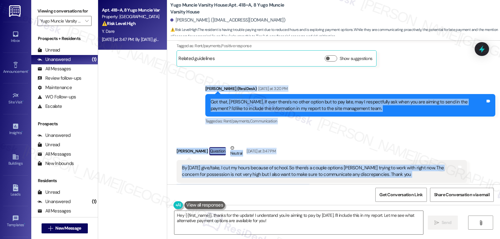
scroll to position [750, 0]
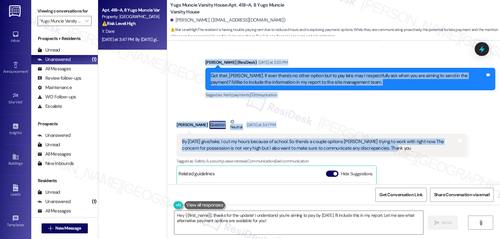
drag, startPoint x: 199, startPoint y: 94, endPoint x: 404, endPoint y: 139, distance: 209.6
click at [404, 139] on div "Lease started Jul 22, 2025 at 8:00 PM Survey, sent via SMS Residesk Automated S…" at bounding box center [333, 113] width 333 height 144
copy div "Sarah (ResiDesk) Yesterday at 3:20 PM Got that, Yohannes. If ever there's no ot…"
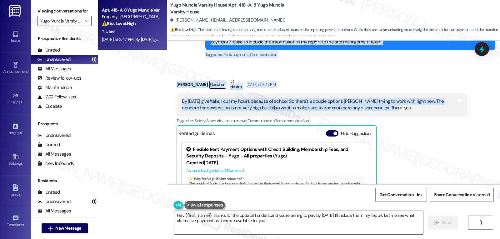
scroll to position [767, 0]
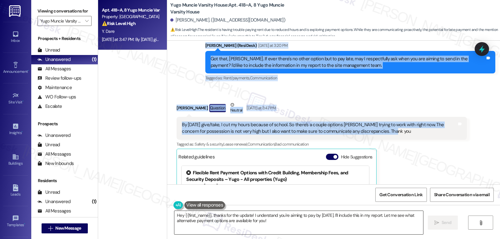
click at [324, 223] on textarea "Hey {{first_name}}, thanks for the update! I understand you're aiming to pay by…" at bounding box center [299, 222] width 249 height 23
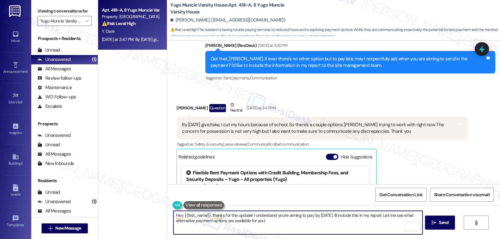
click at [356, 220] on textarea "Hey {{first_name}}, thanks for the update! I understand you're aiming to pay by…" at bounding box center [298, 222] width 249 height 23
paste textarea "i Yohannes, thank you for being so clear and proactive in communicating this — …"
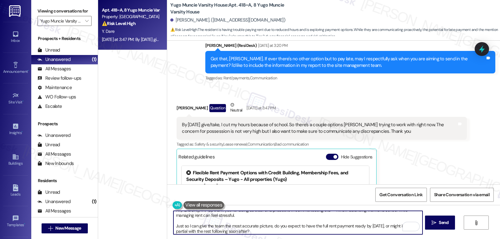
scroll to position [5, 0]
click at [235, 219] on textarea "Hi Yohannes, thank you for being so clear and proactive in communicating this —…" at bounding box center [298, 222] width 249 height 23
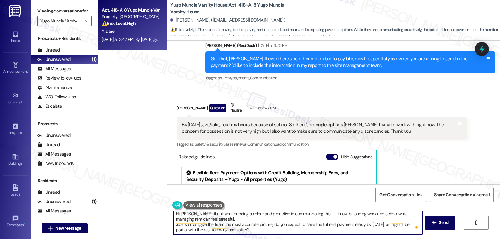
scroll to position [0, 0]
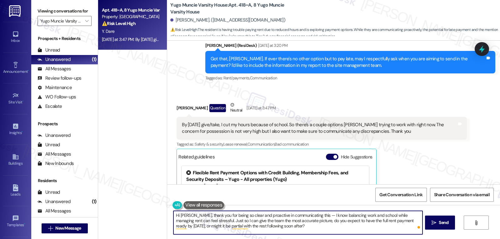
click at [313, 216] on textarea "Hi Yohannes, thank you for being so clear and proactive in communicating this —…" at bounding box center [298, 222] width 249 height 23
click at [335, 234] on textarea "Hi Yohannes, thank you for being so clear and proactive in communicating this. …" at bounding box center [298, 222] width 249 height 23
click at [421, 222] on textarea "Hi Yohannes, thank you for being so clear and proactive in communicating this. …" at bounding box center [298, 222] width 249 height 23
type textarea "Hi Yohannes, thank you for being so clear and proactive in communicating this. …"
click at [432, 223] on icon "" at bounding box center [434, 222] width 5 height 5
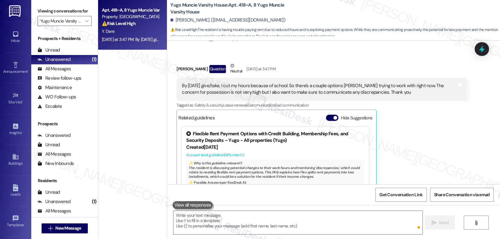
scroll to position [834, 0]
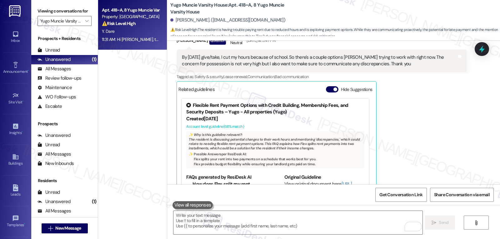
click at [87, 32] on div "Viewing conversations for Yugo Muncie Varsity House " at bounding box center [64, 16] width 67 height 32
click at [84, 26] on span "" at bounding box center [87, 21] width 6 height 10
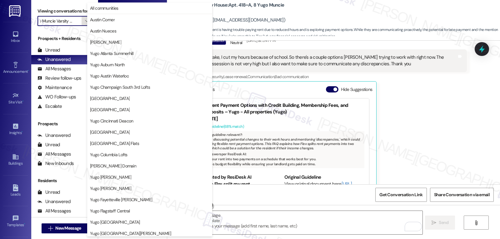
scroll to position [261, 0]
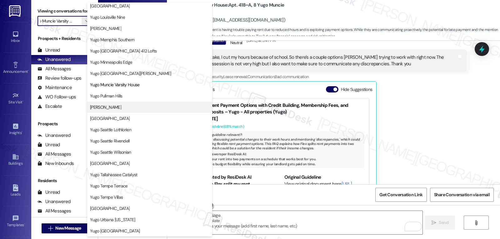
click at [121, 109] on span "Yugo Raleigh Logan" at bounding box center [105, 107] width 31 height 6
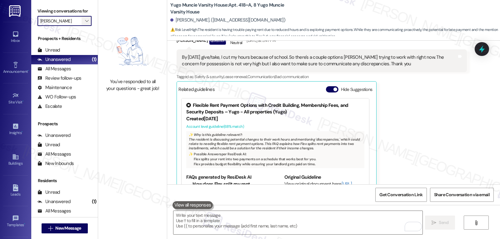
click at [85, 23] on icon "" at bounding box center [86, 20] width 3 height 5
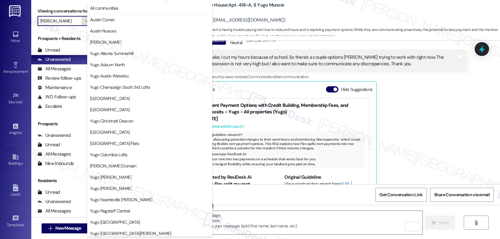
scroll to position [261, 0]
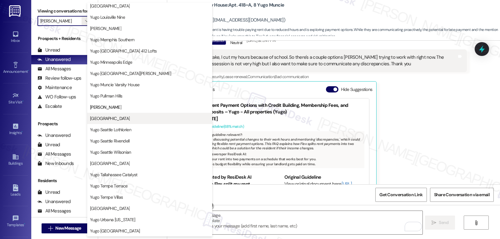
click at [128, 120] on span "Yugo Salt Lake City Landing" at bounding box center [110, 118] width 40 height 6
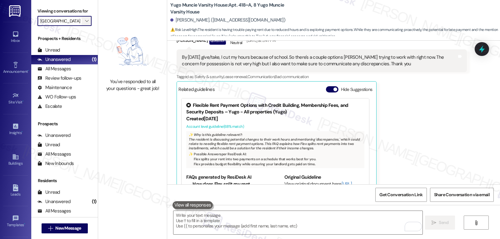
click at [84, 26] on span "" at bounding box center [87, 21] width 6 height 10
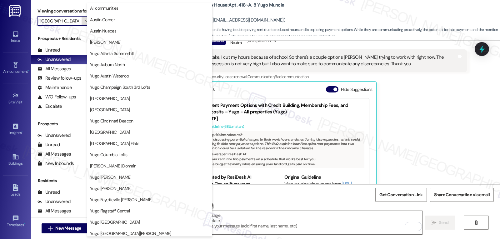
scroll to position [261, 0]
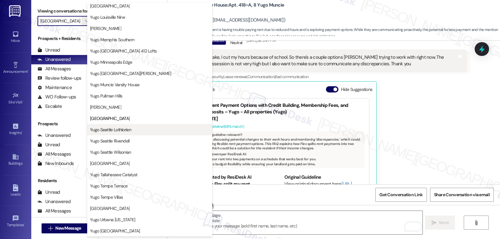
click at [135, 131] on span "Yugo Seattle Lothlorien" at bounding box center [149, 130] width 119 height 6
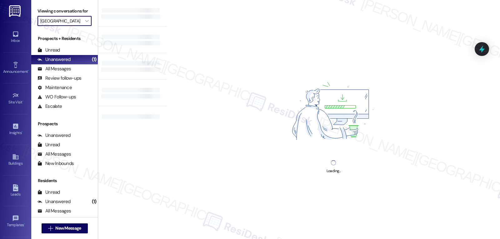
type input "Yugo Seattle Lothlorien"
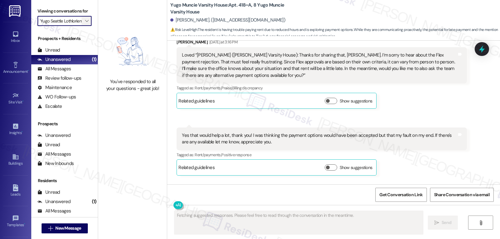
click at [84, 24] on span "" at bounding box center [87, 21] width 6 height 10
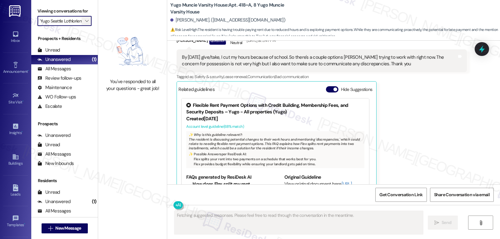
click at [85, 25] on span "" at bounding box center [87, 21] width 6 height 10
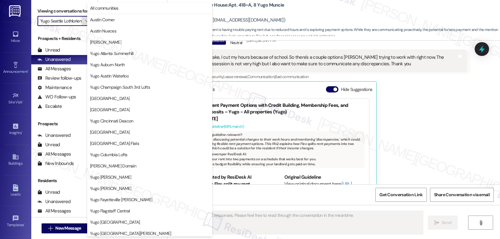
scroll to position [261, 0]
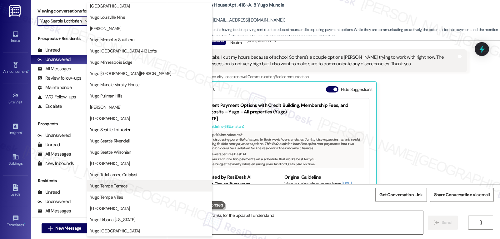
click at [126, 188] on span "Yugo Tempe Terrace" at bounding box center [109, 186] width 38 height 6
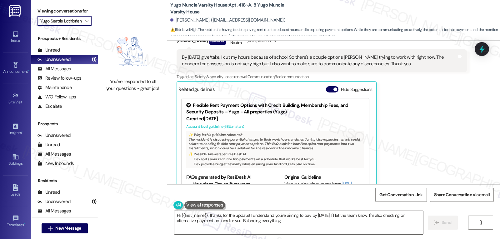
type textarea "Hi {{first_name}}, thanks for the update! I understand you're aiming to pay by …"
type input "Yugo Tempe Terrace"
type textarea "Hi {{first_name}}, thanks for the update! I understand you're aiming to pay by …"
click at [85, 23] on icon "" at bounding box center [86, 20] width 3 height 5
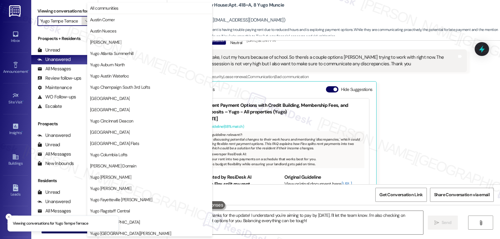
scroll to position [261, 0]
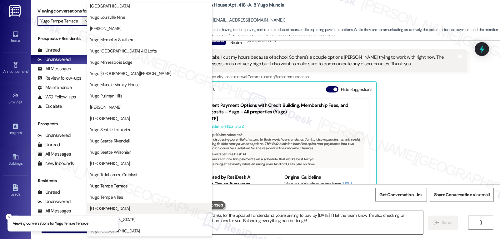
click at [126, 209] on span "Yugo Tucson Campus" at bounding box center [110, 208] width 40 height 6
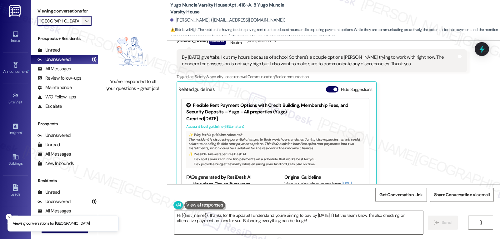
click at [85, 23] on icon "" at bounding box center [86, 20] width 3 height 5
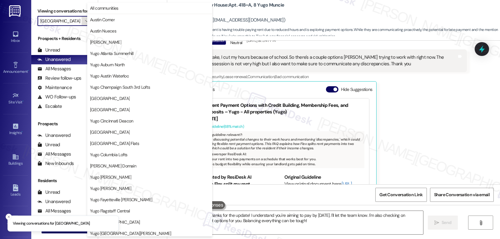
scroll to position [261, 0]
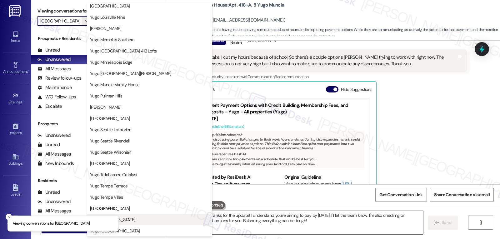
click at [140, 221] on span "Yugo Urbana Illinois" at bounding box center [149, 220] width 119 height 6
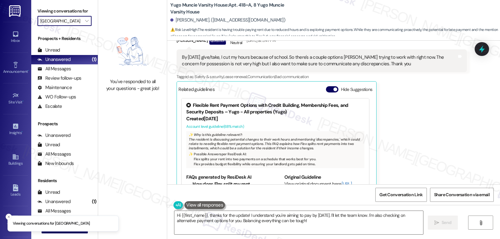
type input "Yugo Urbana Illinois"
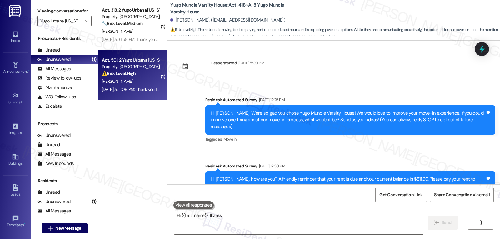
type textarea "Hi {{first_name}}, thanks"
click at [134, 57] on div "Apt. 501, 2 Yugo Urbana Illinois" at bounding box center [131, 60] width 58 height 7
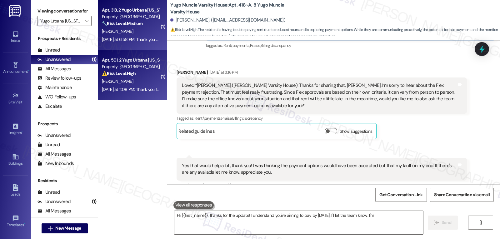
type textarea "Hi {{first_name}}, thanks for the update! I understand you're aiming to pay by …"
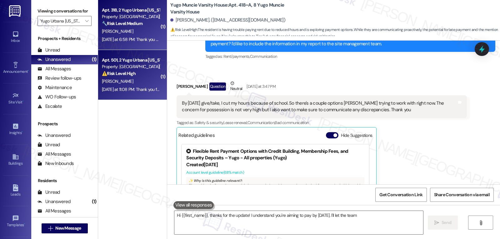
click at [133, 38] on div "Yesterday at 6:58 PM: Thank you very much for your kindness and help. Your remi…" at bounding box center [225, 40] width 247 height 6
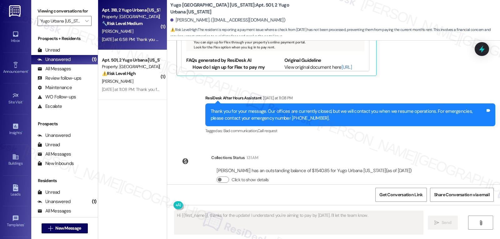
type textarea "Hi {{first_name}}, thanks for the update! I understand you're aiming to pay by …"
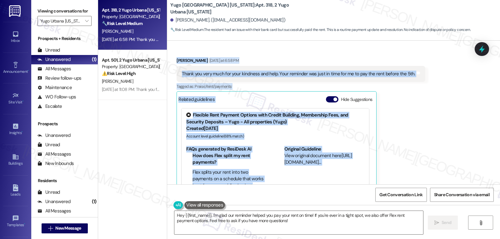
scroll to position [654, 0]
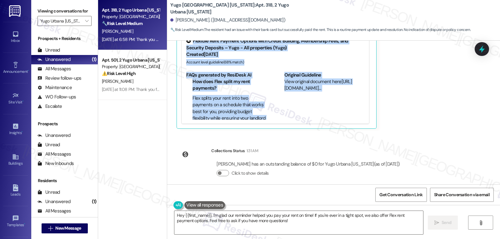
drag, startPoint x: 200, startPoint y: 45, endPoint x: 301, endPoint y: 121, distance: 126.2
click at [301, 121] on div "WO Opened request: The steps o... Aug 22, 2022 at 5:07 PM Status : Completed Sh…" at bounding box center [333, 113] width 333 height 144
click at [418, 117] on div "Received via SMS Jiachen Liang Yesterday at 6:58 PM Thank you very much for you…" at bounding box center [301, 55] width 258 height 155
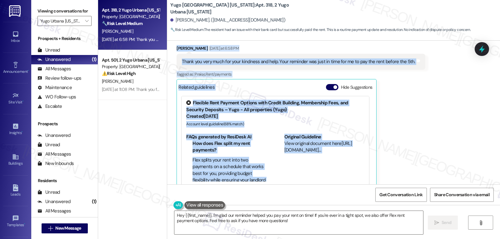
scroll to position [529, 0]
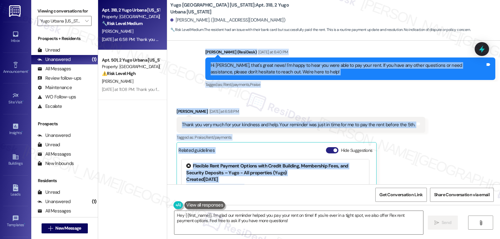
click at [326, 147] on button "Hide Suggestions" at bounding box center [332, 150] width 13 height 6
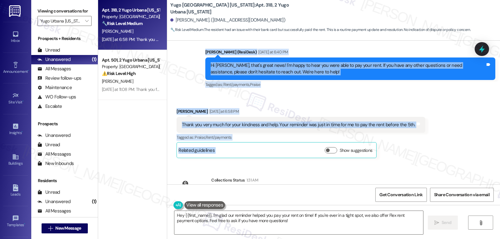
click at [329, 94] on div "Received via SMS Jiachen Liang Yesterday at 6:58 PM Thank you very much for you…" at bounding box center [333, 128] width 333 height 69
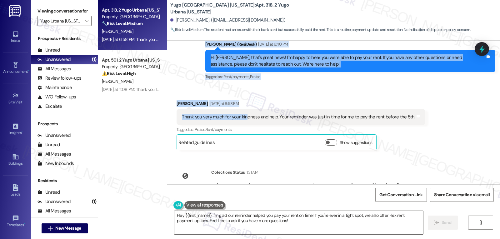
scroll to position [558, 0]
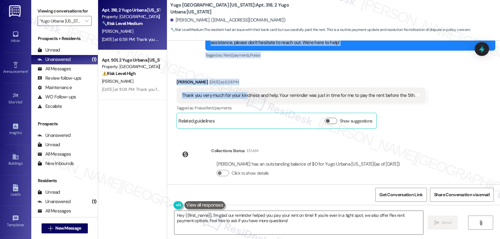
drag, startPoint x: 200, startPoint y: 46, endPoint x: 420, endPoint y: 157, distance: 245.6
click at [420, 157] on div "WO Opened request: The steps o... Aug 22, 2022 at 5:07 PM Status : Completed Sh…" at bounding box center [333, 113] width 333 height 144
copy div "Sarah (ResiDesk) Yesterday at 6:40 PM Hi Jiachen, that's great news! I'm happy …"
click at [292, 222] on textarea "Hey {{first_name}}, I'm glad our reminder helped you pay your rent on time! If …" at bounding box center [299, 222] width 249 height 23
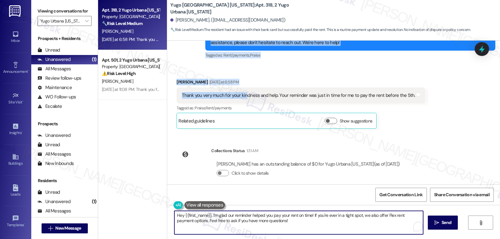
paste textarea "You’re very welcome, Jiachen! I’m glad the reminder helped and that everything …"
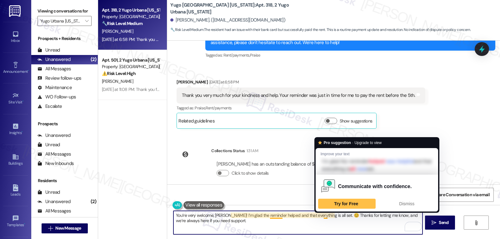
click at [321, 224] on textarea "You’re very welcome, Jiachen! I’m glad the reminder helped and that everything …" at bounding box center [298, 222] width 249 height 23
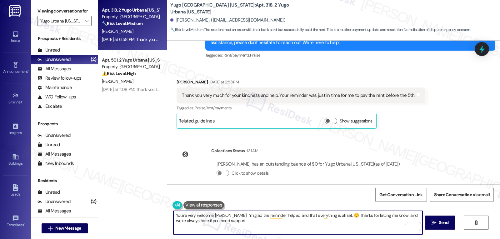
paste textarea "😊 I’m glad the reminder helped and that everything’s all set now. Thanks for co…"
type textarea "You’re very welcome, Jiachen! 😊 I’m glad the reminder helped and that everythin…"
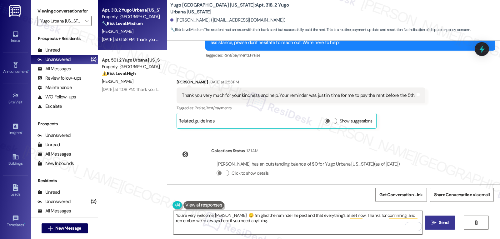
click at [439, 224] on span "Send" at bounding box center [444, 223] width 10 height 7
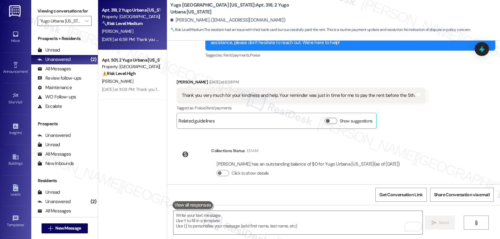
scroll to position [501, 0]
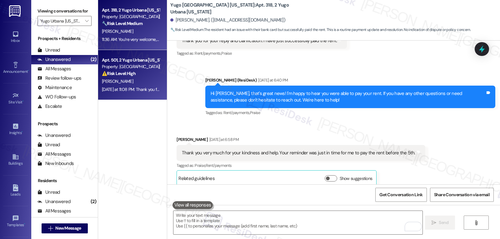
click at [110, 89] on div "Yesterday at 11:08 PM: Thank you for your message. Our offices are currently cl…" at bounding box center [294, 90] width 384 height 6
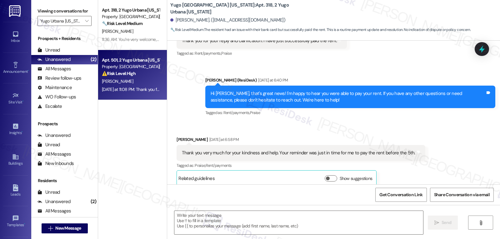
type textarea "Fetching suggested responses. Please feel free to read through the conversation…"
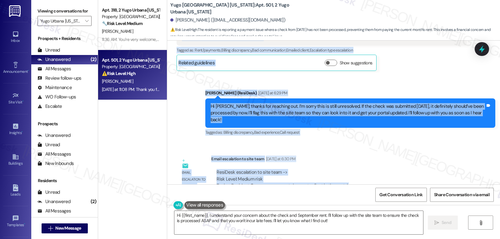
scroll to position [465, 0]
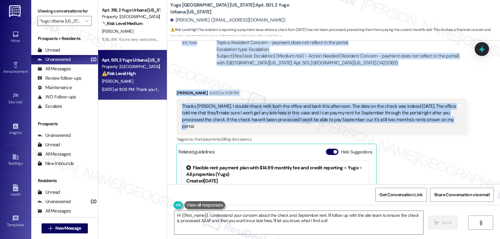
drag, startPoint x: 224, startPoint y: 61, endPoint x: 454, endPoint y: 118, distance: 237.5
click at [454, 118] on div "Sent via SMS Sarah (ResiDesk) Jul 16, 2025 at 6:14 PM Hi Huazhang! We’re so exc…" at bounding box center [333, 113] width 333 height 144
copy div "Residesk Automated Survey Sep 03, 2025 at 12:55 PM Hi Huazhang, how are you? Ju…"
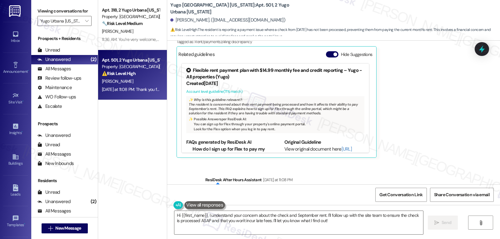
scroll to position [519, 0]
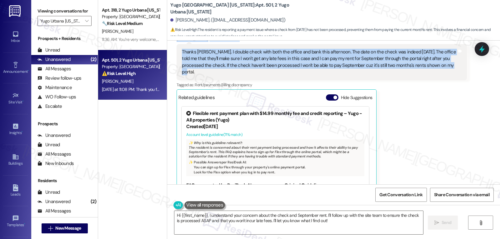
copy div "Residesk Automated Survey Sep 03, 2025 at 12:55 PM Hi Huazhang, how are you? Ju…"
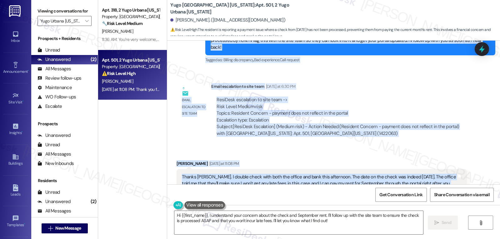
scroll to position [207, 0]
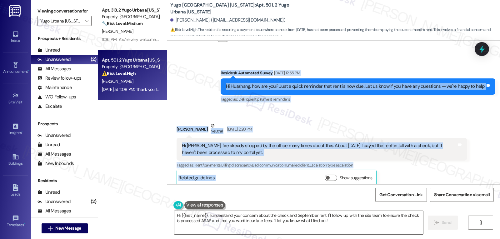
copy div "Residesk Automated Survey Sep 03, 2025 at 12:55 PM Hi Huazhang, how are you? Ju…"
click at [332, 223] on textarea "Hi {{first_name}}, I understand your concern about the check and September rent…" at bounding box center [299, 222] width 249 height 23
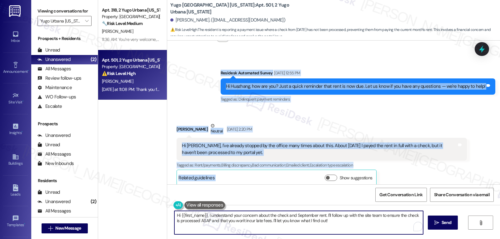
paste textarea "Thanks for confirming those details, Huazhang. I’m glad the office assured you …"
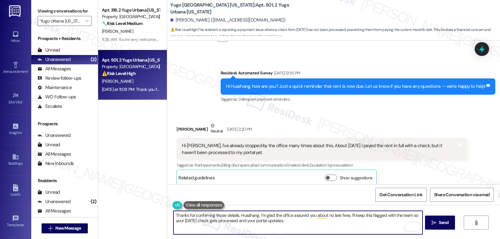
click at [332, 225] on textarea "Thanks for confirming those details, Huazhang. I’m glad the office assured you …" at bounding box center [298, 222] width 249 height 23
paste textarea "I’ll follow up with you as soon as I hear back."
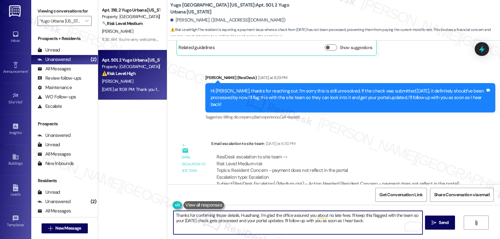
scroll to position [394, 0]
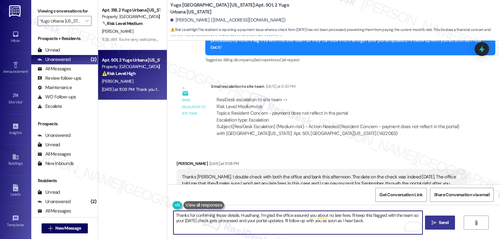
type textarea "Thanks for confirming those details, Huazhang. I’m glad the office assured you …"
click at [451, 225] on button " Send" at bounding box center [440, 223] width 30 height 14
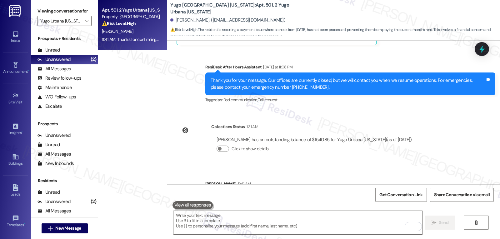
scroll to position [695, 0]
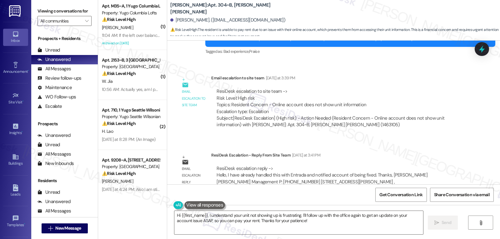
scroll to position [342, 0]
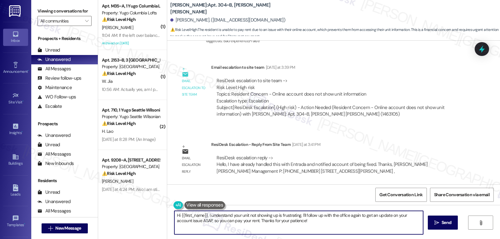
click at [296, 225] on textarea "Hi {{first_name}}, I understand your unit not showing up is frustrating. I'll f…" at bounding box center [299, 222] width 249 height 23
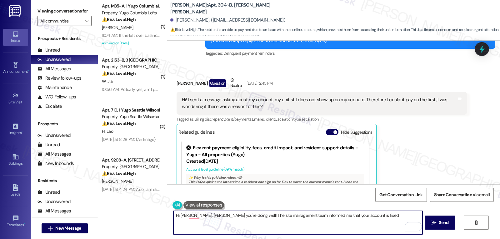
scroll to position [91, 0]
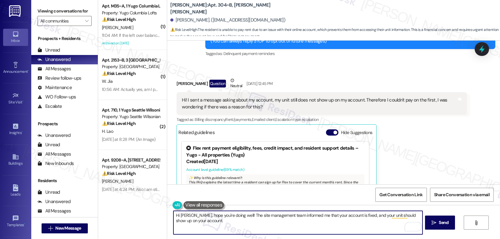
click at [336, 215] on textarea "Hi Ana, hope you're doing well! The site management team informed me that your …" at bounding box center [298, 222] width 249 height 23
click at [255, 228] on textarea "Hi Ana, hope you're doing well! The site management team informed me that your …" at bounding box center [298, 222] width 249 height 23
type textarea "Hi Ana, hope you're doing well! The site management team informed me that your …"
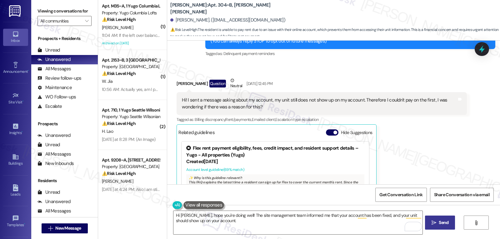
click at [443, 226] on span "Send" at bounding box center [444, 223] width 10 height 7
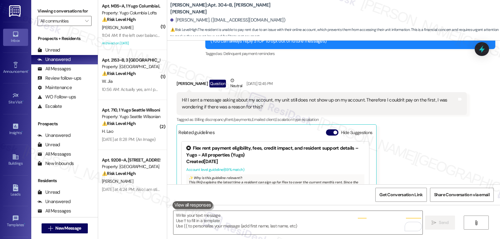
scroll to position [148, 0]
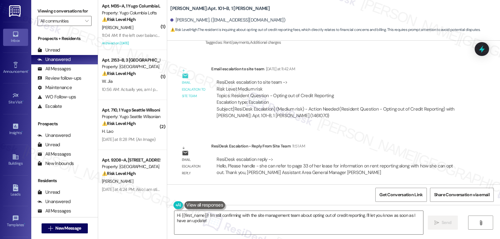
scroll to position [370, 0]
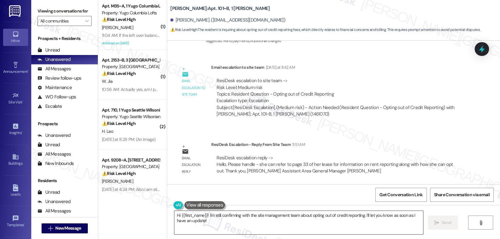
click at [258, 224] on textarea "Hi {{first_name}}! I'm still confirming with the site management team about opt…" at bounding box center [299, 222] width 249 height 23
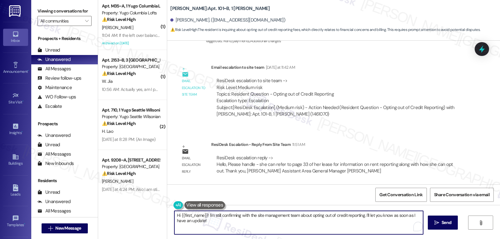
drag, startPoint x: 205, startPoint y: 216, endPoint x: 314, endPoint y: 248, distance: 113.3
click at [314, 239] on html "Inbox Go to Inbox Announcement • Send A Text Announcement Site Visit • Go to Si…" at bounding box center [250, 119] width 500 height 239
drag, startPoint x: 204, startPoint y: 216, endPoint x: 348, endPoint y: 254, distance: 149.1
click at [348, 239] on html "Inbox Go to Inbox Announcement • Send A Text Announcement Site Visit • Go to Si…" at bounding box center [250, 119] width 500 height 239
paste textarea "You can find the details about rent reporting and how to opt out on page 33 of …"
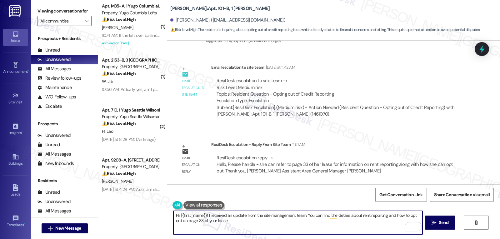
click at [344, 225] on textarea "Hi {{first_name}}! I received an update from the site management team. You can …" at bounding box center [298, 222] width 249 height 23
type textarea "Hi {{first_name}}! I received an update from the site management team. You can …"
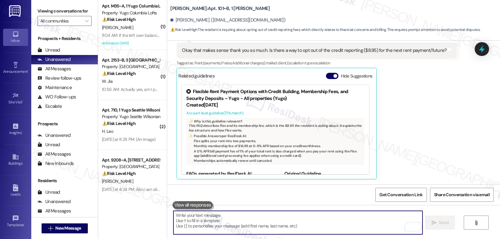
scroll to position [176, 0]
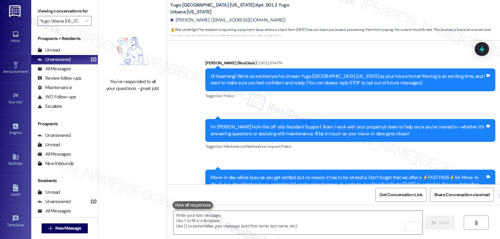
scroll to position [695, 0]
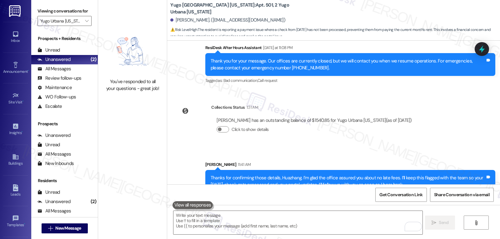
click at [392, 126] on div "Click to show details" at bounding box center [314, 129] width 195 height 7
click at [13, 184] on div "Account Go to Account" at bounding box center [15, 193] width 25 height 31
click at [13, 199] on div "Account" at bounding box center [15, 197] width 31 height 6
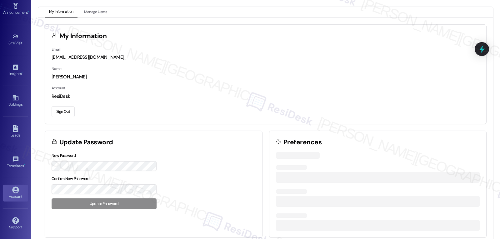
click at [70, 115] on button "Sign Out" at bounding box center [63, 111] width 23 height 11
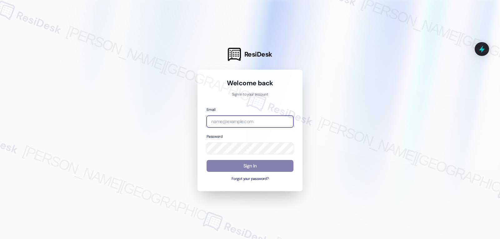
click at [258, 123] on input "email" at bounding box center [250, 122] width 87 height 12
click at [225, 123] on input "email" at bounding box center [250, 122] width 87 height 12
paste input "automated-surveys-birchstone_residential-jomar.punay@birchstone_residential.com"
type input "automated-surveys-birchstone_residential-jomar.punay@birchstone_residential.com"
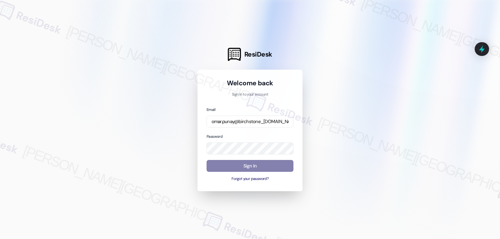
scroll to position [0, 0]
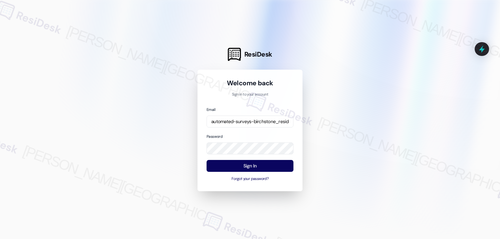
click at [392, 158] on div at bounding box center [250, 119] width 500 height 239
click at [276, 164] on button "Sign In" at bounding box center [250, 166] width 87 height 12
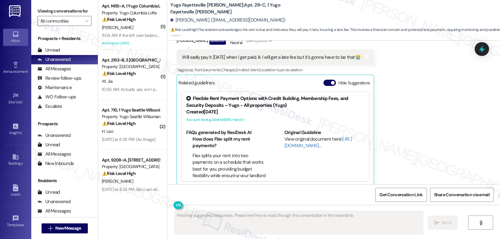
scroll to position [1151, 0]
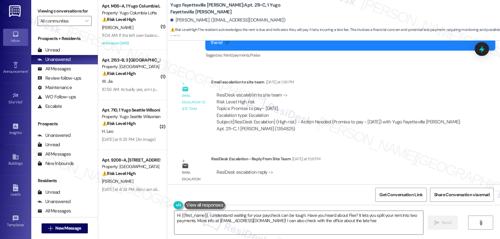
type textarea "Hi {{first_name}}, I understand waiting for your paycheck can be tough. Have yo…"
